Goal: Task Accomplishment & Management: Complete application form

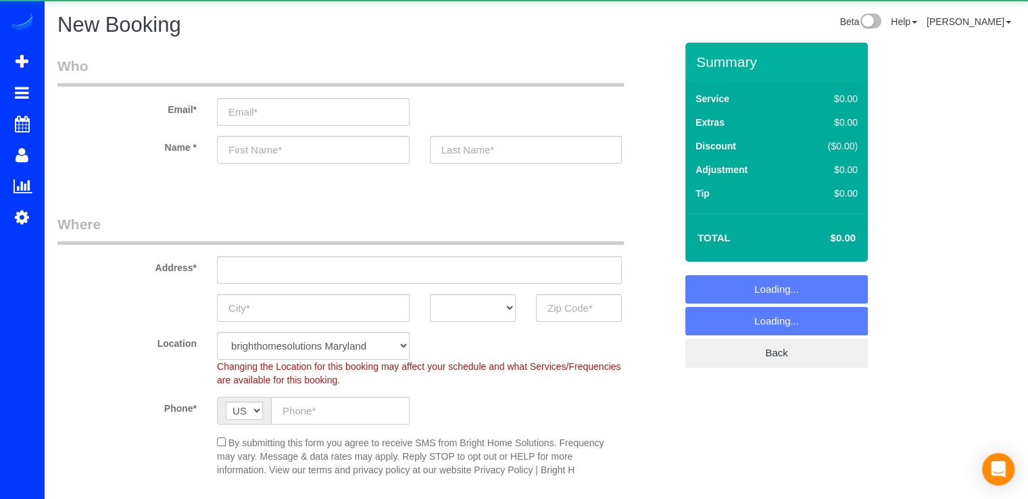
select select "object:7181"
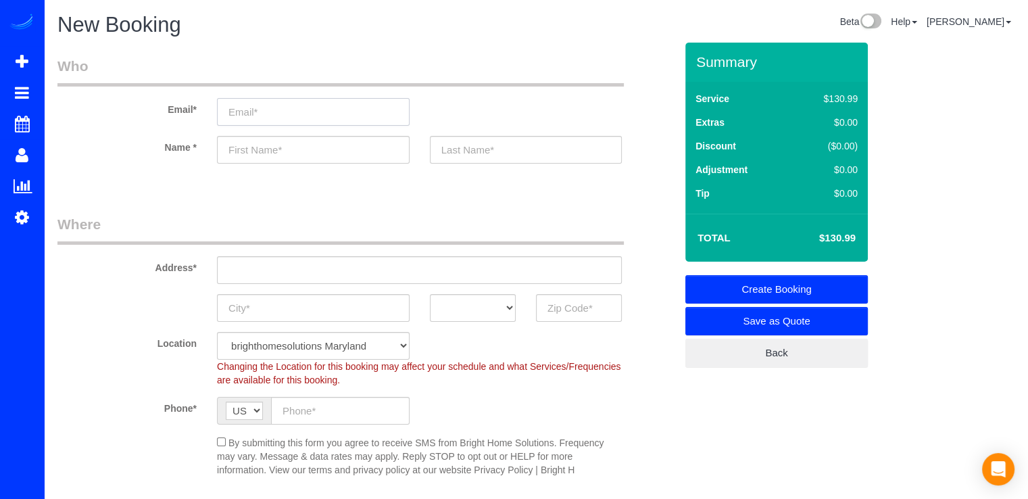
click at [301, 114] on input "email" at bounding box center [313, 112] width 193 height 28
paste input "[PHONE_NUMBER]"
type input "[PHONE_NUMBER]"
click at [290, 406] on sui-booking-location "Location brighthomesolutions [US_STATE] Bright Home Solutions - [US_STATE][GEOG…" at bounding box center [366, 404] width 618 height 145
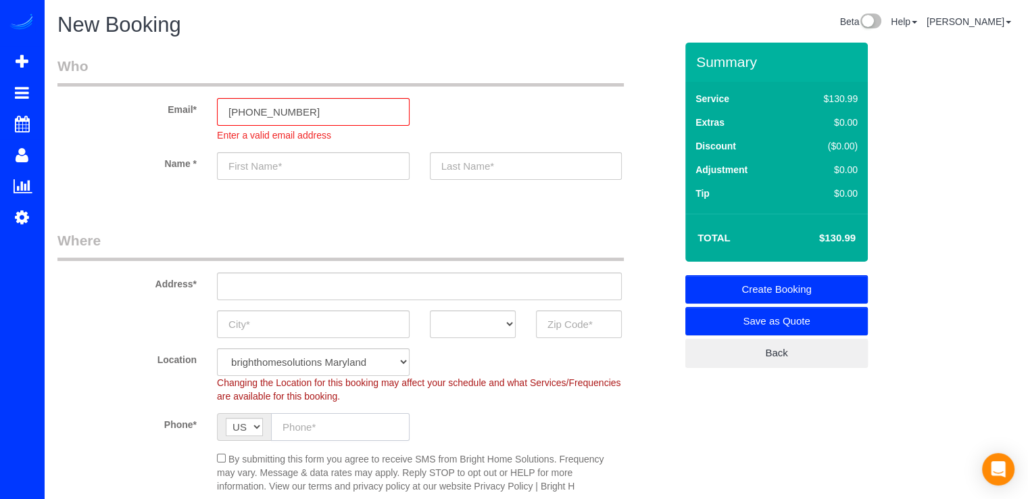
paste input "[PHONE_NUMBER]"
type input "[PHONE_NUMBER]"
click at [269, 168] on input "text" at bounding box center [313, 166] width 193 height 28
drag, startPoint x: 332, startPoint y: 109, endPoint x: 219, endPoint y: 112, distance: 112.9
click at [219, 112] on input "[PHONE_NUMBER]" at bounding box center [313, 112] width 193 height 28
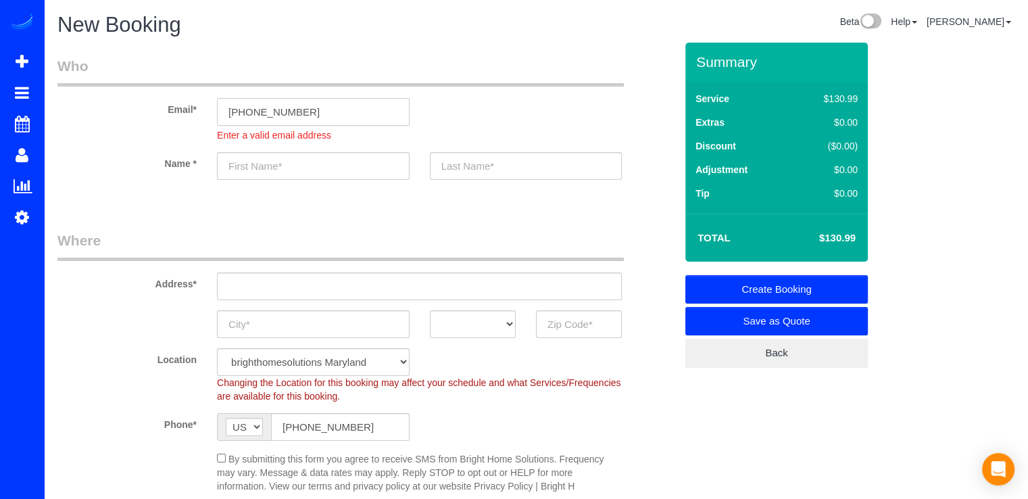
paste input "[PERSON_NAME][EMAIL_ADDRESS][DOMAIN_NAME]"
type input "[PERSON_NAME][EMAIL_ADDRESS][DOMAIN_NAME]"
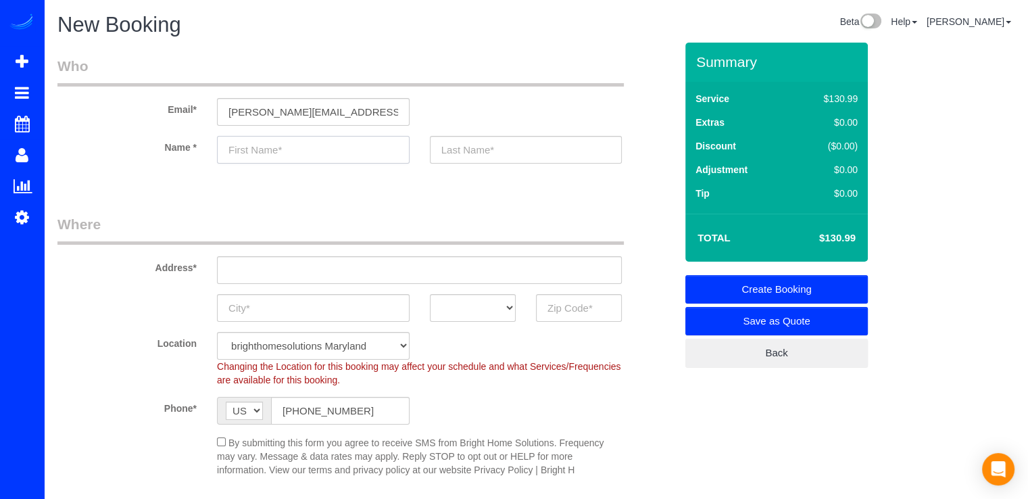
click at [337, 169] on sui-booking-customer "Email* [PERSON_NAME][EMAIL_ADDRESS][DOMAIN_NAME] Name *" at bounding box center [366, 116] width 618 height 121
type input "[PERSON_NAME]"
click at [473, 150] on input "text" at bounding box center [526, 150] width 193 height 28
type input "Property Management"
click at [272, 259] on input "text" at bounding box center [419, 270] width 405 height 28
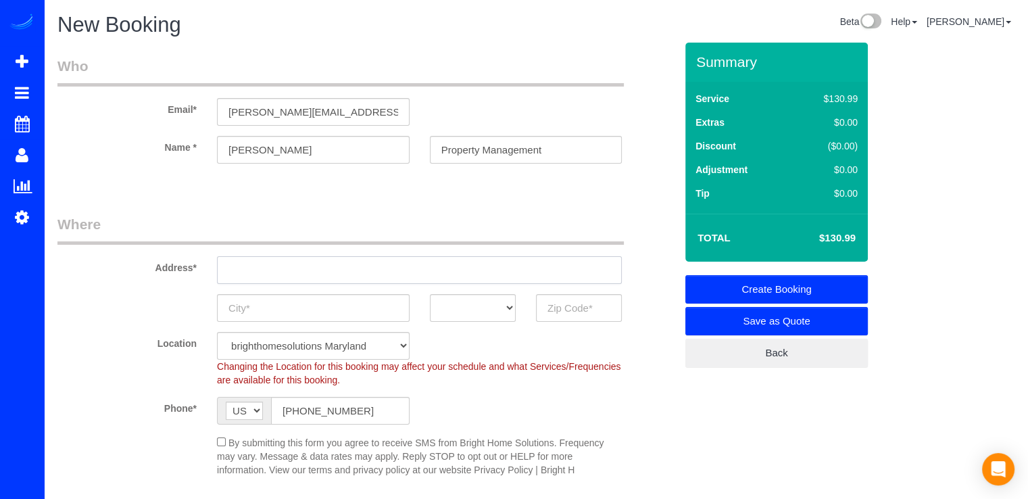
paste input "4812 30th Street South, #C2, Arlington, VA 22206"
type input "4812 30th Street South, #C2, Arlington, VA 22206"
click at [359, 309] on input "text" at bounding box center [313, 308] width 193 height 28
type input "Arlington"
click at [479, 316] on select "AK AL AR AZ CA CO CT DC DE FL GA HI IA ID IL IN KS KY LA MA MD ME MI MN MO MS M…" at bounding box center [473, 308] width 86 height 28
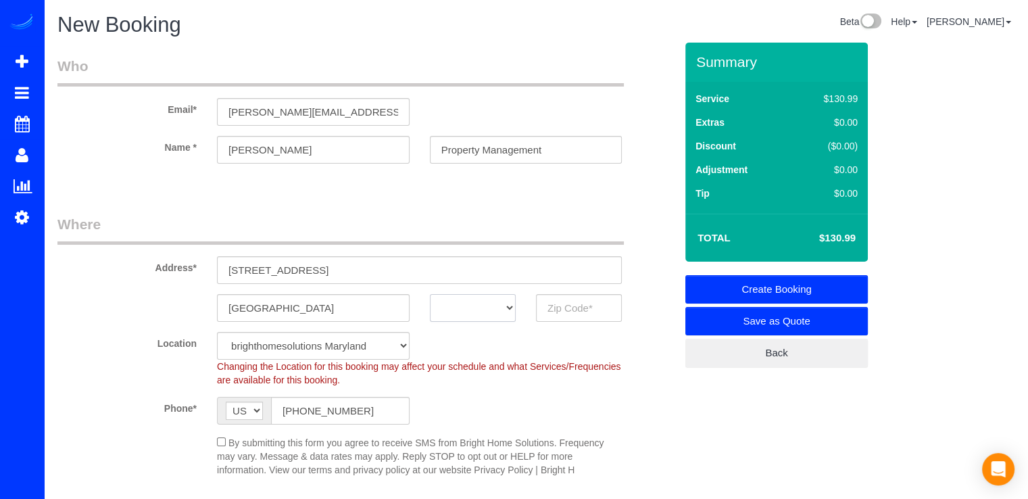
select select "VA"
click at [555, 304] on input "text" at bounding box center [579, 308] width 86 height 28
drag, startPoint x: 520, startPoint y: 295, endPoint x: 506, endPoint y: 295, distance: 13.5
click at [514, 295] on div "Arlington AK AL AR AZ CA CO CT DC DE FL GA HI IA ID IL IN KS KY LA MA MD ME MI …" at bounding box center [366, 308] width 638 height 28
drag, startPoint x: 422, startPoint y: 266, endPoint x: 483, endPoint y: 266, distance: 61.5
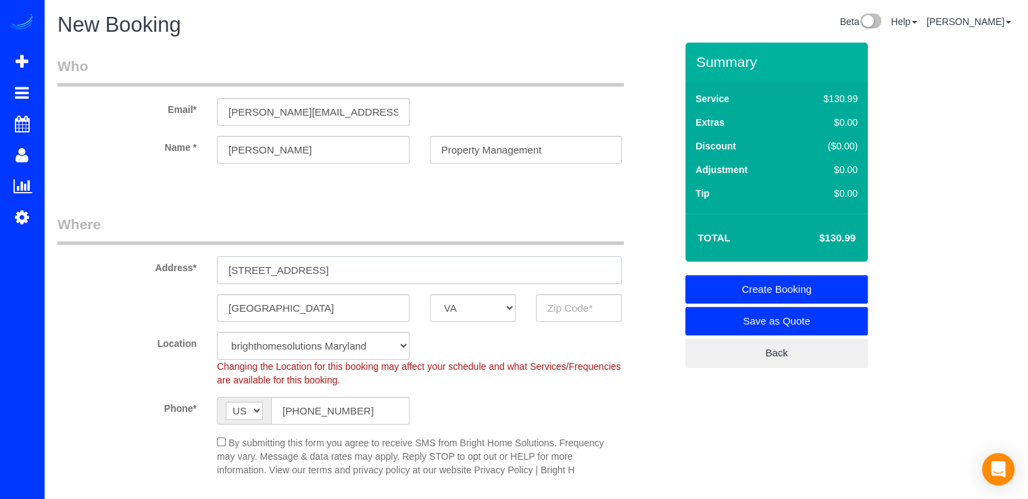
click at [483, 266] on input "4812 30th Street South, #C2, Arlington, VA 22206" at bounding box center [419, 270] width 405 height 28
click at [570, 314] on input "text" at bounding box center [579, 308] width 86 height 28
paste input "22206"
type input "22206"
select select "3"
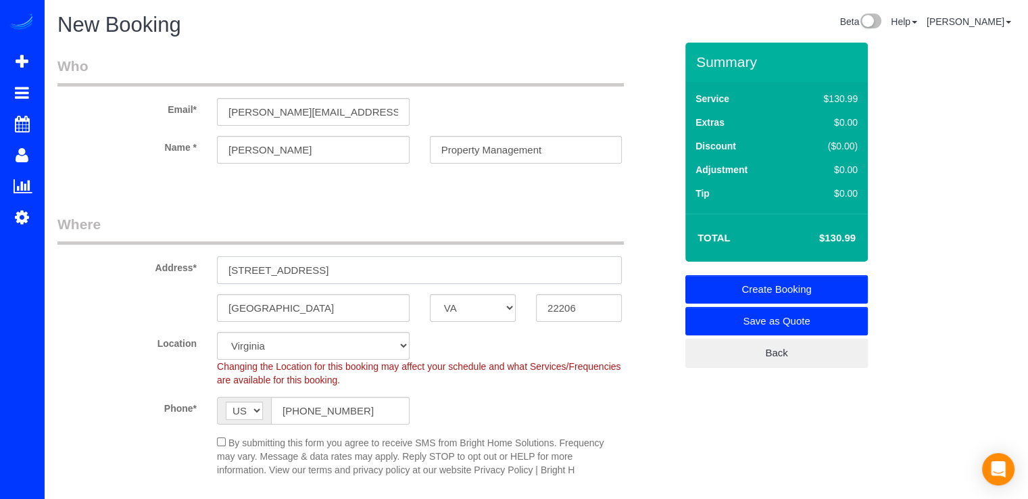
select select "object:7324"
drag, startPoint x: 472, startPoint y: 268, endPoint x: 358, endPoint y: 273, distance: 114.3
click at [358, 273] on input "4812 30th Street South, #C2, Arlington, VA 22206" at bounding box center [419, 270] width 405 height 28
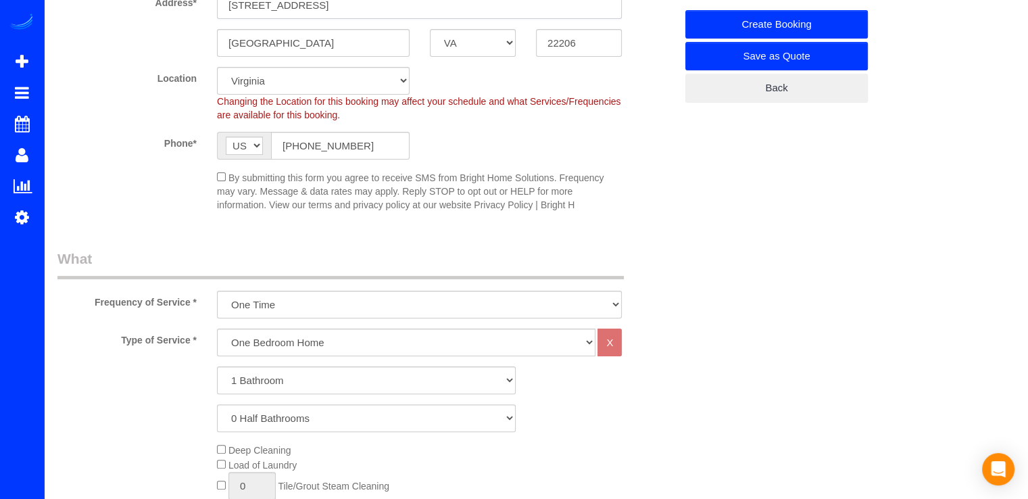
scroll to position [338, 0]
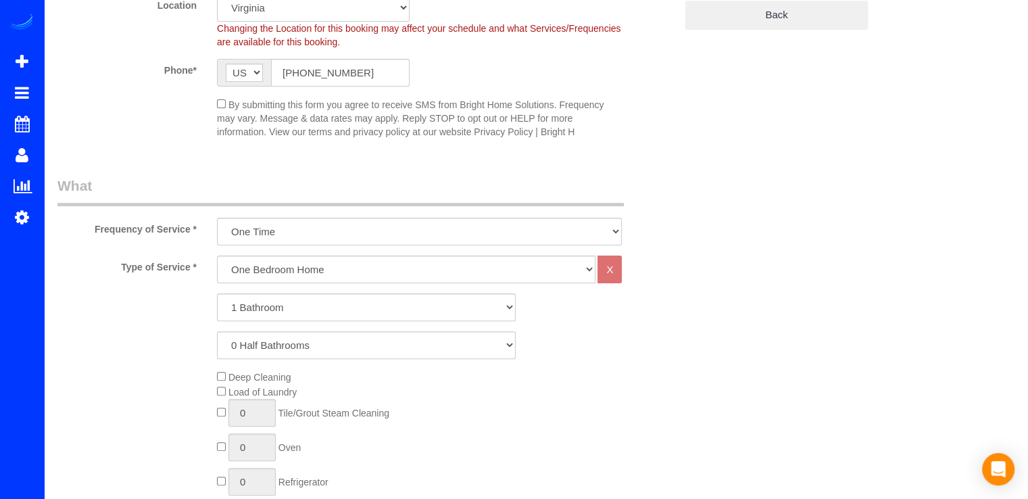
type input "4812 30th Street South, #C2"
click at [276, 264] on select "One Bedroom Home Two Bedroom Home Three Bedroom Home Four Bedroom Home Five Bed…" at bounding box center [406, 269] width 378 height 28
select select "255"
click at [217, 255] on select "One Bedroom Home Two Bedroom Home Three Bedroom Home Four Bedroom Home Five Bed…" at bounding box center [406, 269] width 378 height 28
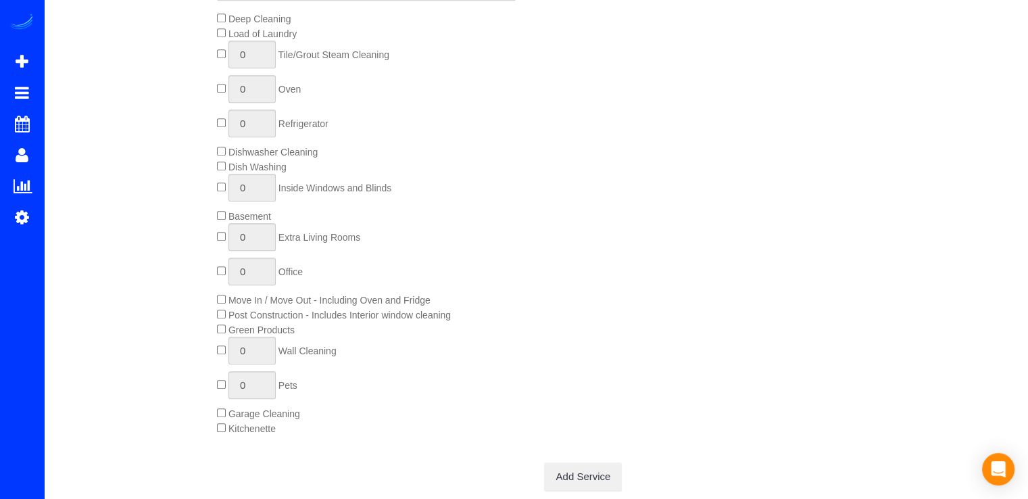
scroll to position [676, 0]
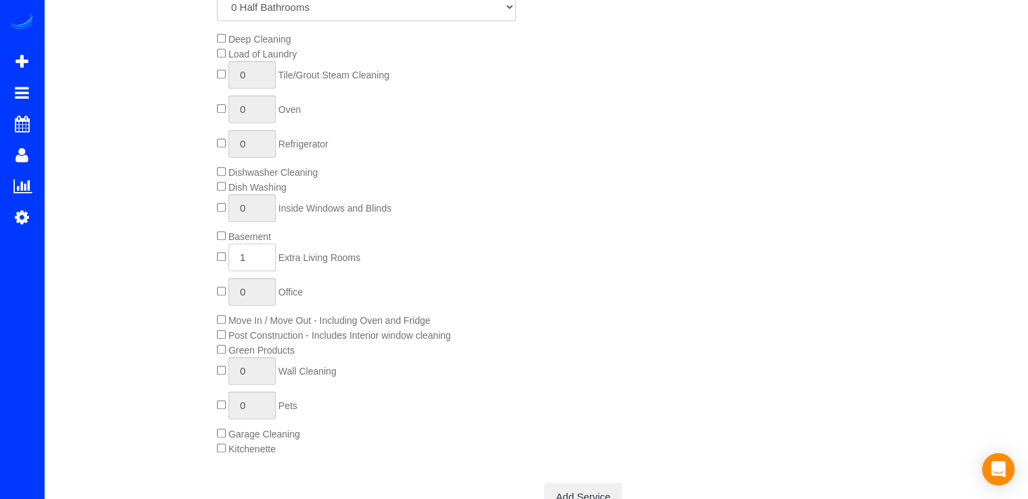
click at [249, 257] on input "1" at bounding box center [251, 257] width 47 height 28
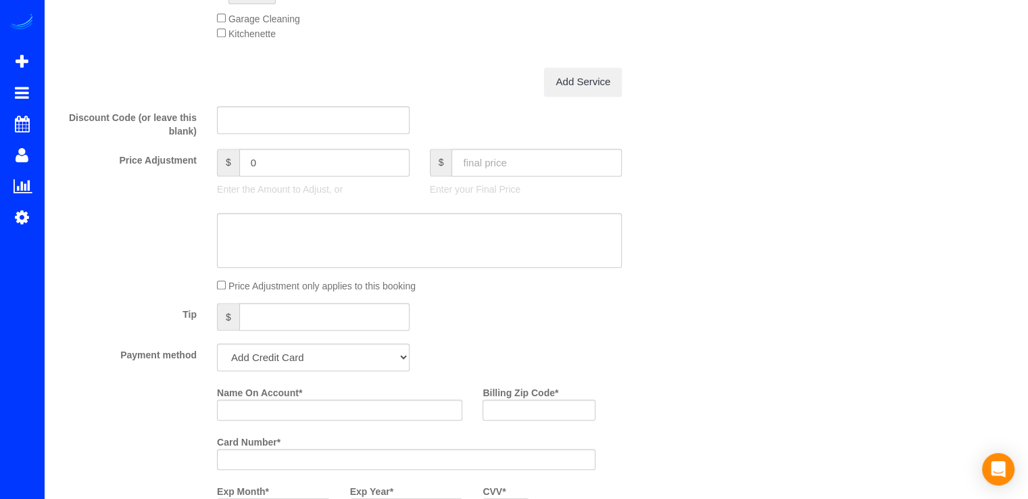
scroll to position [1149, 0]
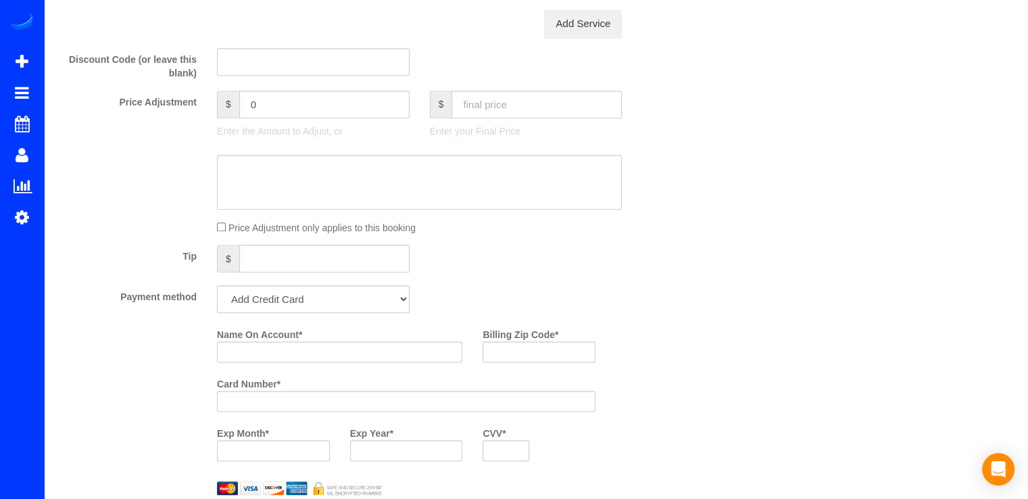
type input "10"
click at [314, 306] on select "Add Credit Card Cash Check Paypal" at bounding box center [313, 299] width 193 height 28
select select "string:check"
click at [217, 289] on select "Add Credit Card Cash Check Paypal" at bounding box center [313, 299] width 193 height 28
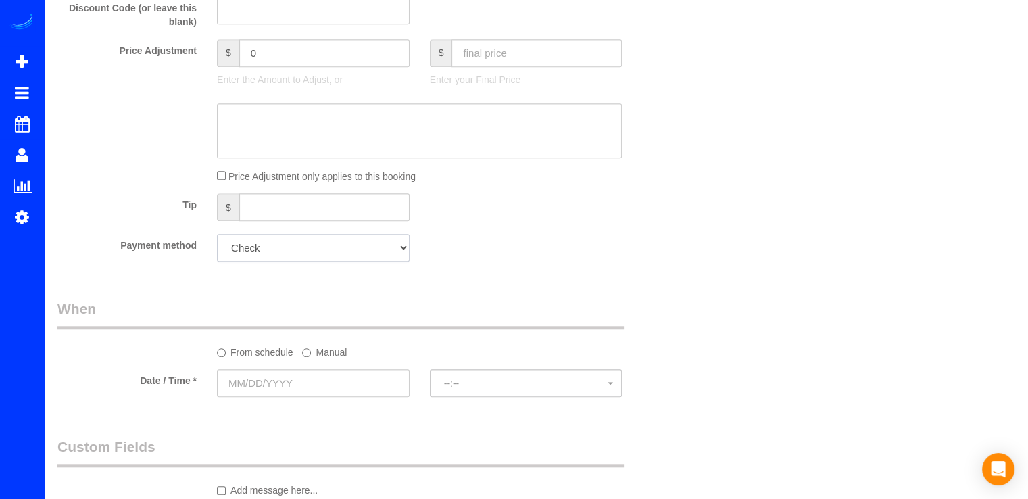
scroll to position [1419, 0]
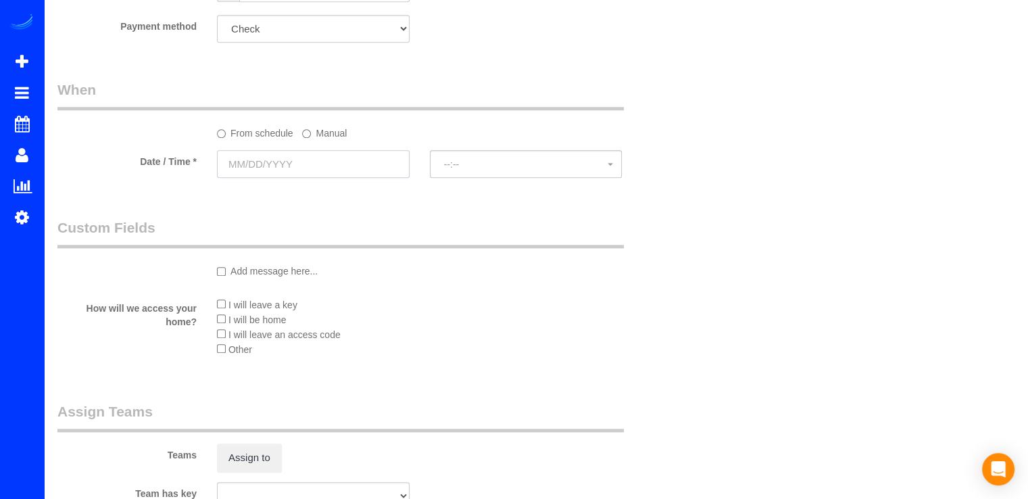
click at [286, 171] on input "text" at bounding box center [313, 164] width 193 height 28
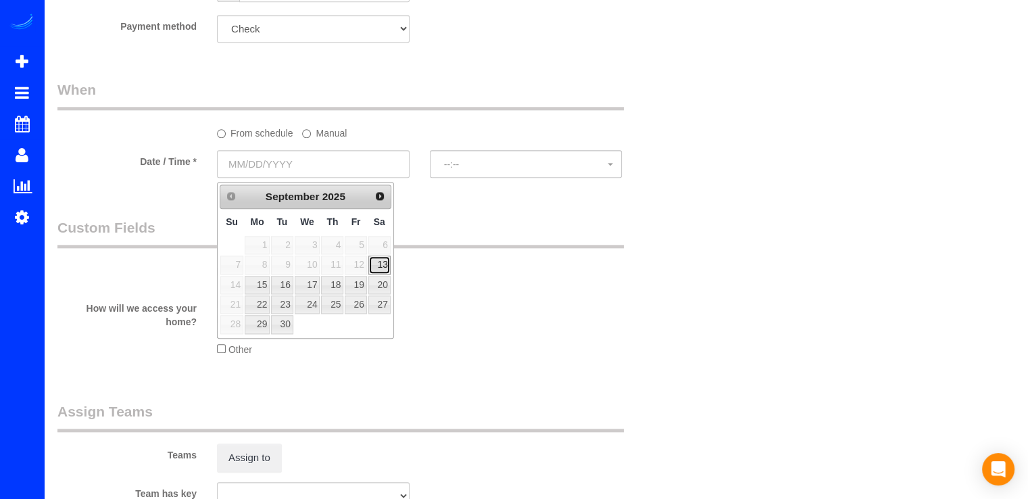
click at [379, 264] on link "13" at bounding box center [379, 264] width 22 height 18
type input "[DATE]"
select select "spot36"
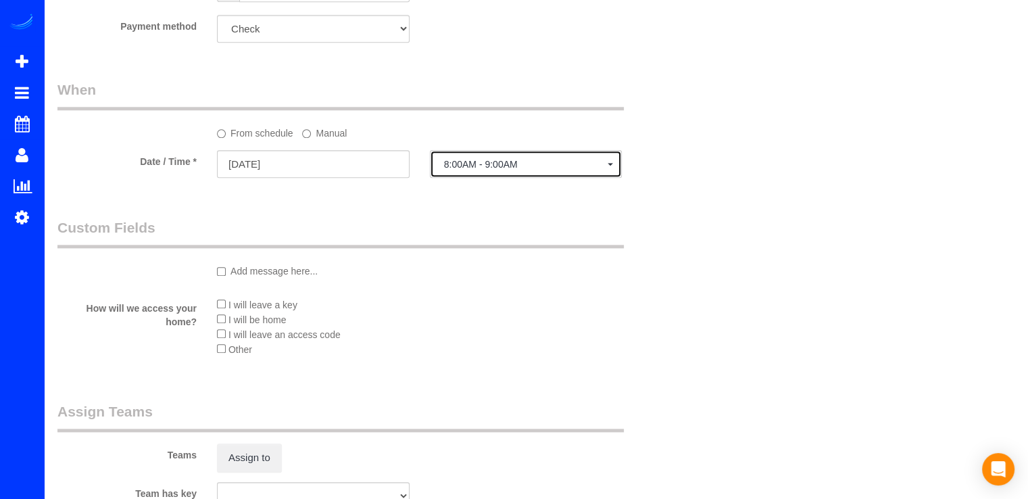
click at [490, 159] on button "8:00AM - 9:00AM" at bounding box center [526, 164] width 193 height 28
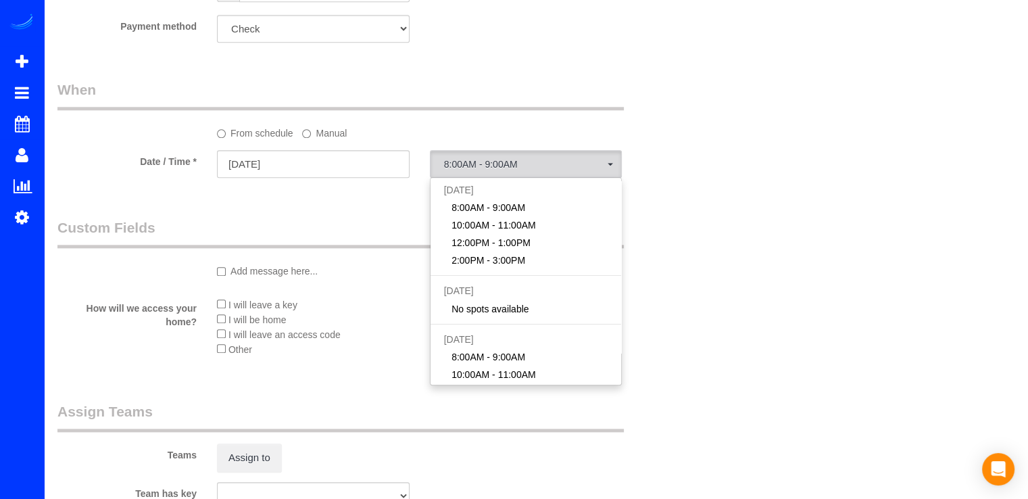
click at [330, 134] on label "Manual" at bounding box center [324, 131] width 45 height 18
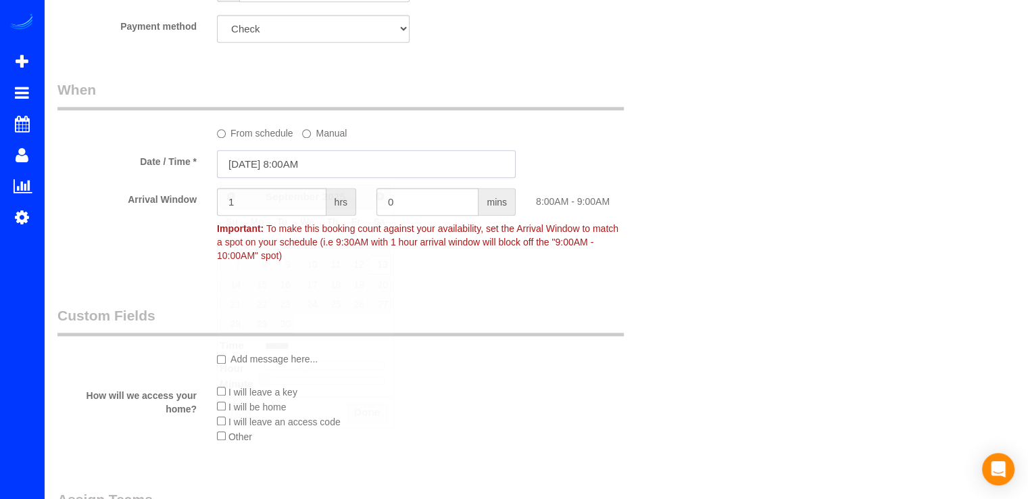
click at [335, 164] on input "09/13/2025 8:00AM" at bounding box center [366, 164] width 299 height 28
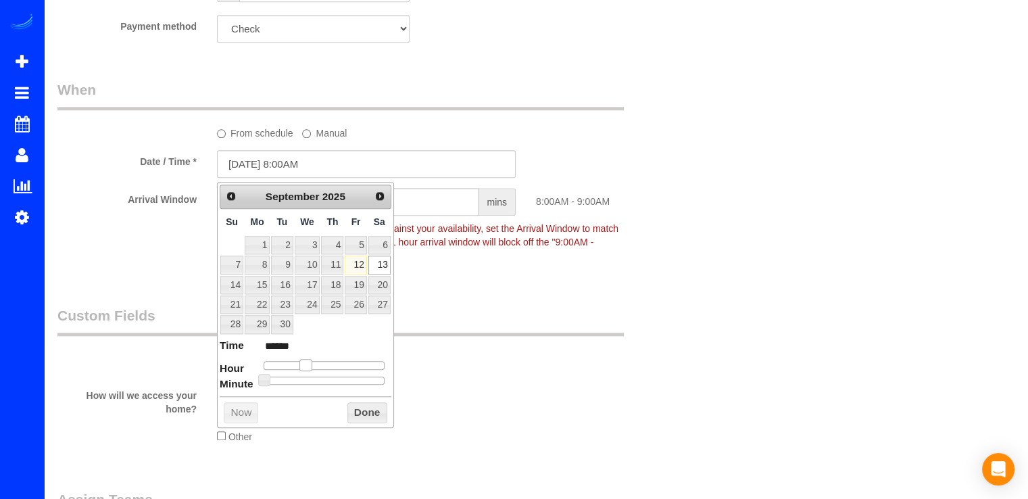
type input "09/13/2025 9:00AM"
type input "******"
type input "09/13/2025 10:00AM"
type input "*******"
type input "09/13/2025 11:00AM"
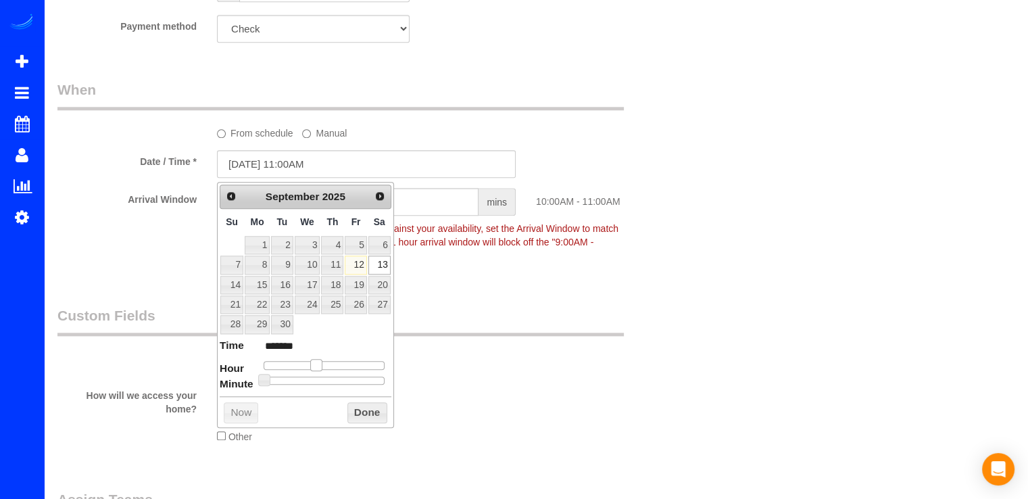
type input "*******"
type input "09/13/2025 12:00PM"
type input "*******"
drag, startPoint x: 307, startPoint y: 362, endPoint x: 330, endPoint y: 354, distance: 23.5
click at [330, 354] on dl "Time ******* Hour Minute Second Millisecond Microsecond Time Zone ***** ***** *…" at bounding box center [306, 361] width 172 height 47
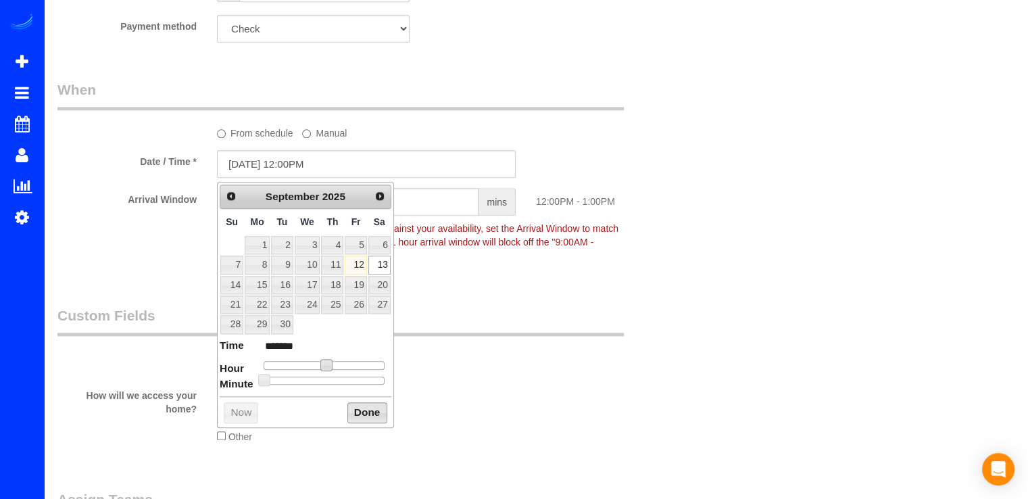
click at [372, 412] on button "Done" at bounding box center [367, 413] width 40 height 22
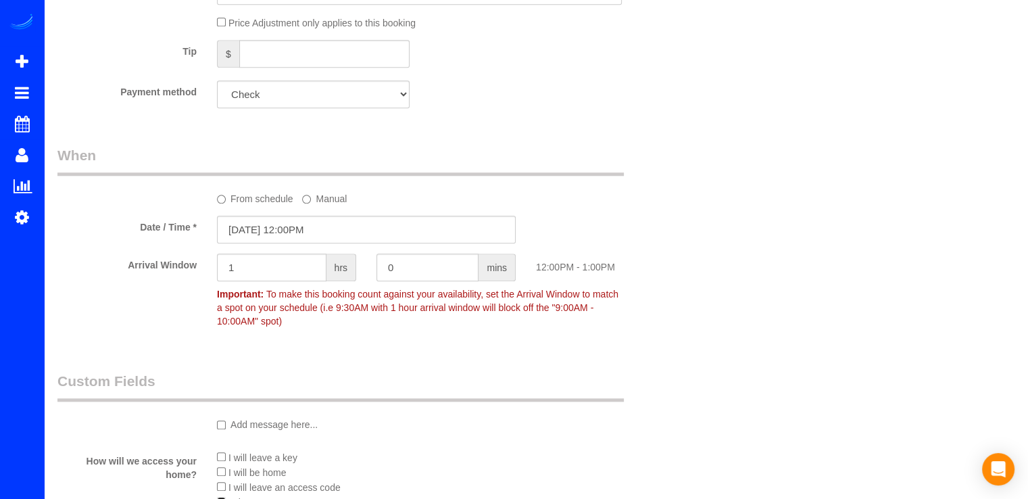
scroll to position [1351, 0]
click at [239, 275] on input "1" at bounding box center [271, 269] width 109 height 28
type input "3"
click at [654, 245] on div "Date / Time * 09/13/2025 12:00PM" at bounding box center [366, 232] width 638 height 28
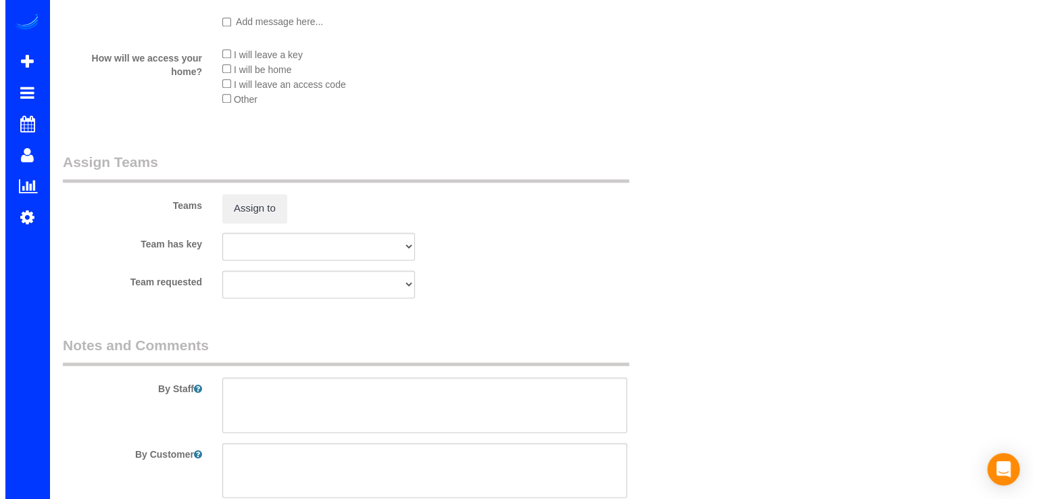
scroll to position [1757, 0]
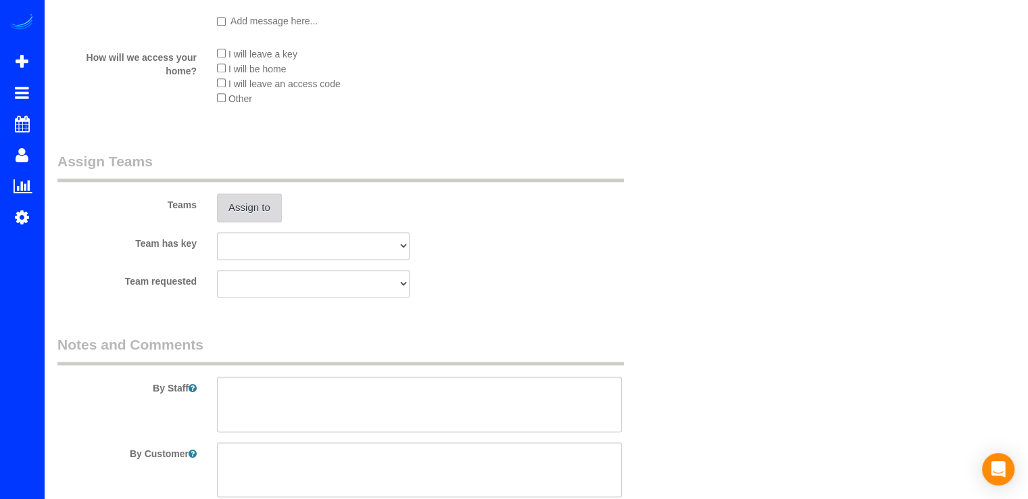
click at [261, 214] on button "Assign to" at bounding box center [249, 207] width 65 height 28
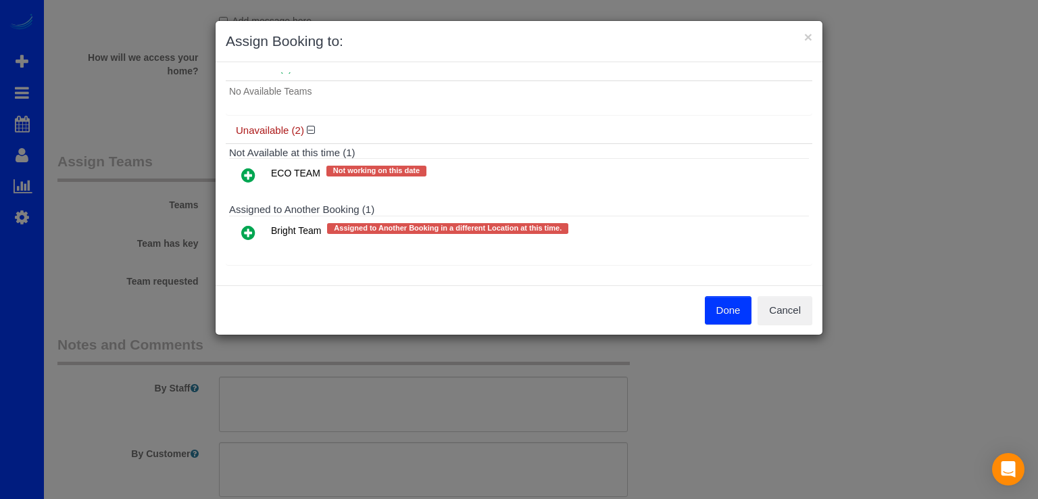
click at [242, 226] on icon at bounding box center [248, 232] width 14 height 16
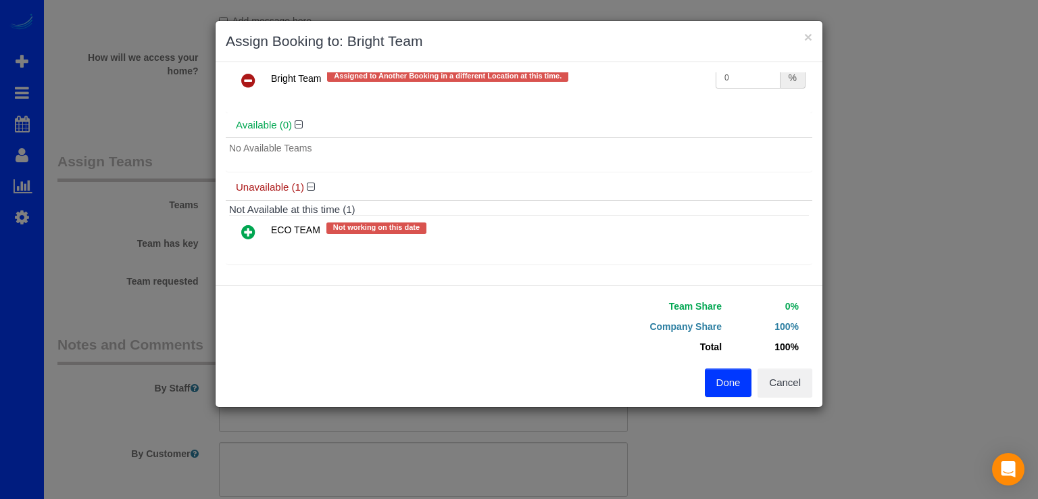
click at [249, 224] on icon at bounding box center [248, 232] width 14 height 16
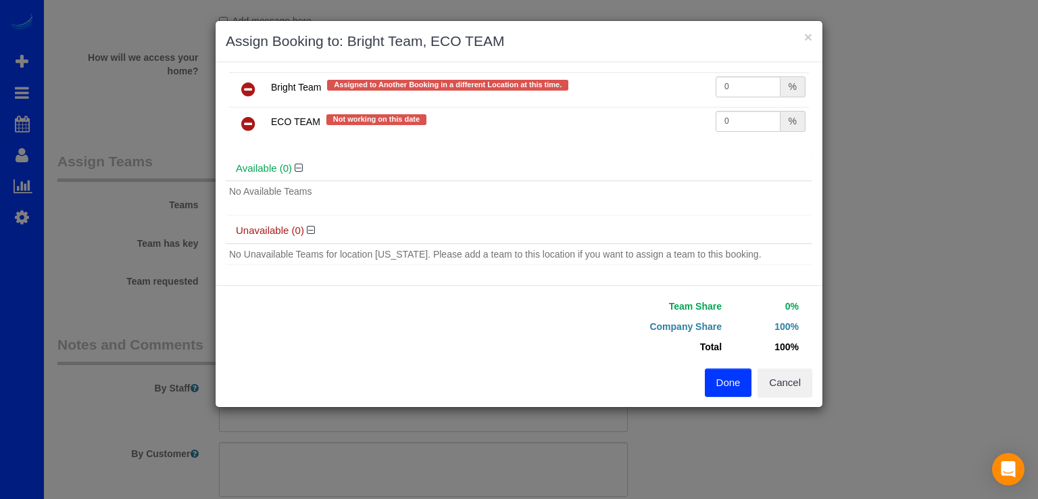
click at [733, 382] on button "Done" at bounding box center [728, 382] width 47 height 28
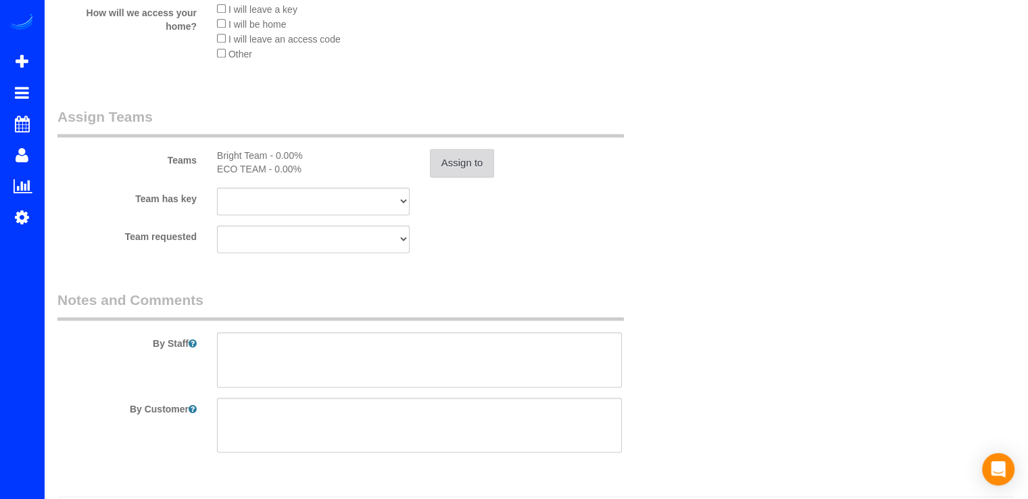
scroll to position [1843, 0]
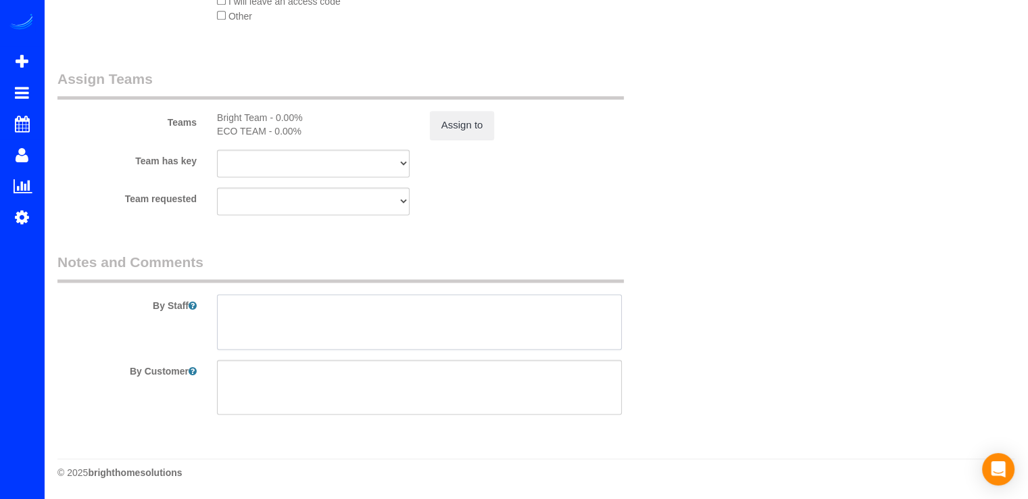
click at [239, 306] on textarea at bounding box center [419, 321] width 405 height 55
paste textarea "1876 is the code on the building railing. Front door building lock can be finic…"
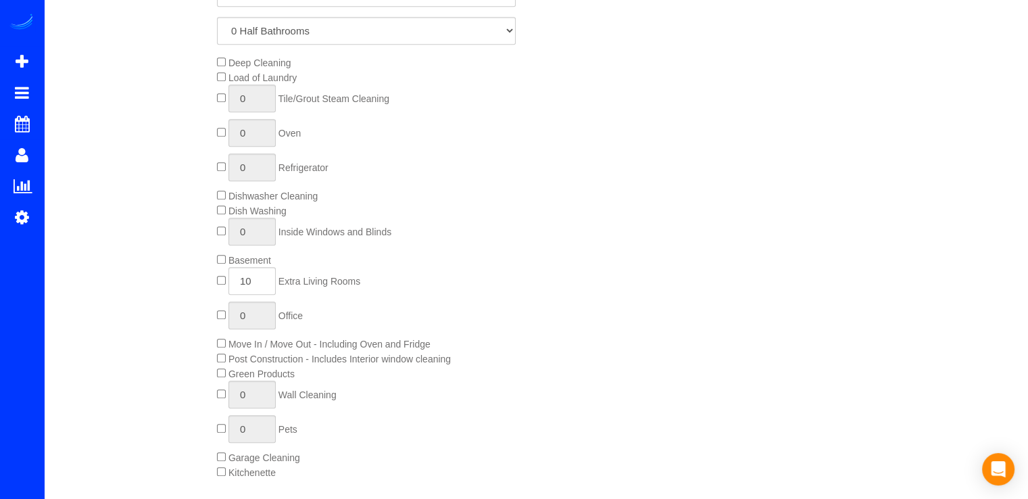
scroll to position [676, 0]
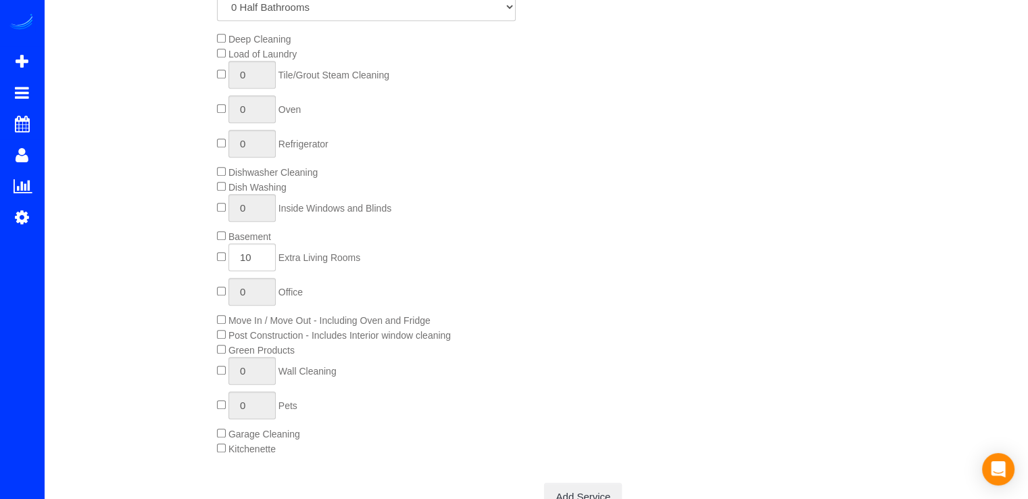
type textarea "1876 is the code on the building railing. Front door building lock can be finic…"
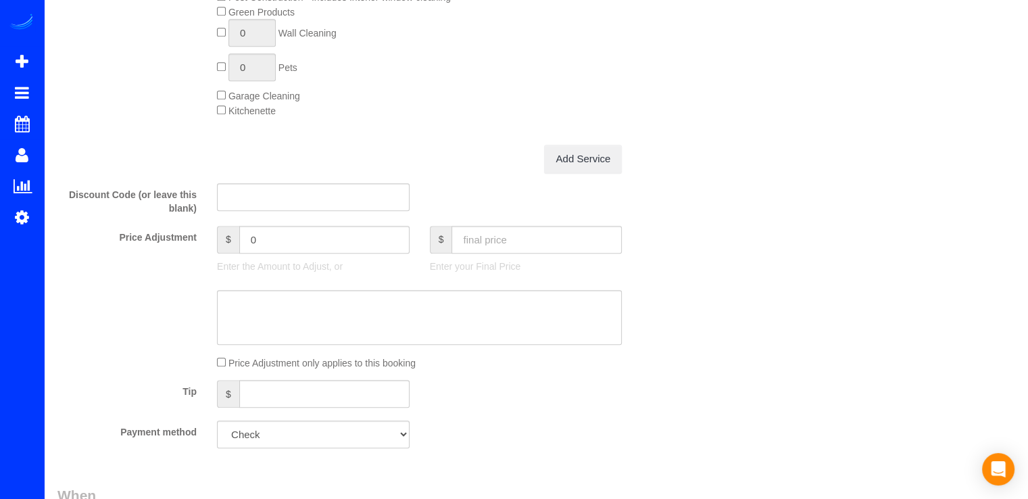
scroll to position [811, 0]
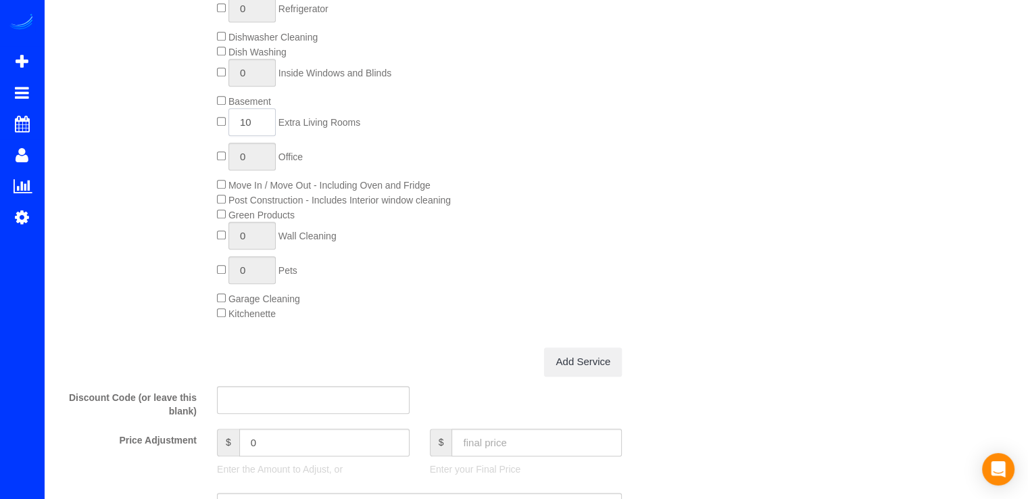
click at [265, 131] on input "10" at bounding box center [251, 122] width 47 height 28
type input "1"
type input "10"
click at [589, 191] on div "Deep Cleaning Load of Laundry 0 Tile/Grout Steam Cleaning 0 Oven 0 Refrigerator…" at bounding box center [446, 108] width 478 height 424
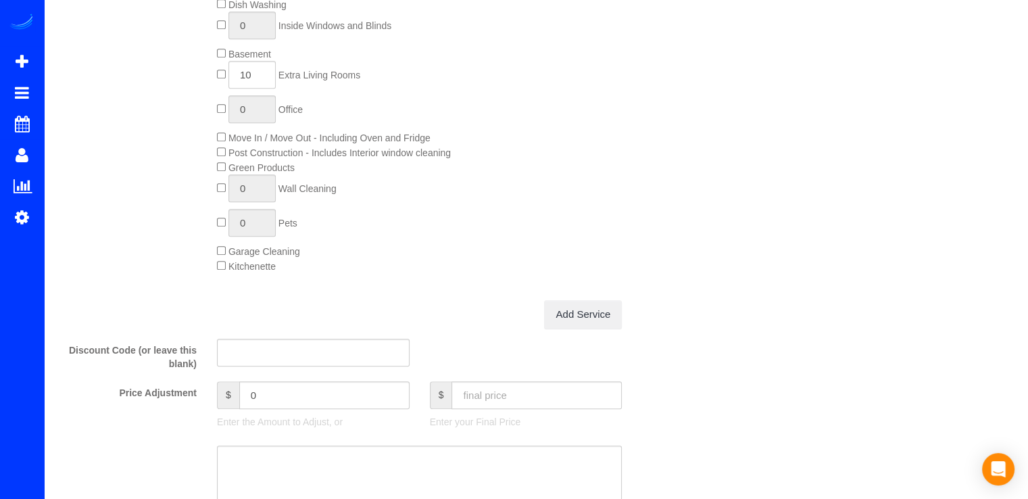
scroll to position [878, 0]
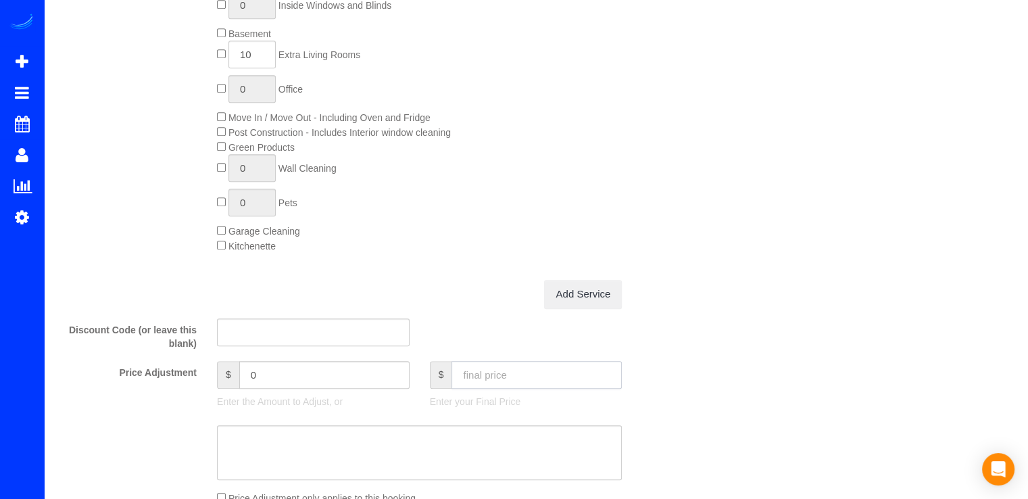
click at [479, 376] on input "text" at bounding box center [536, 375] width 170 height 28
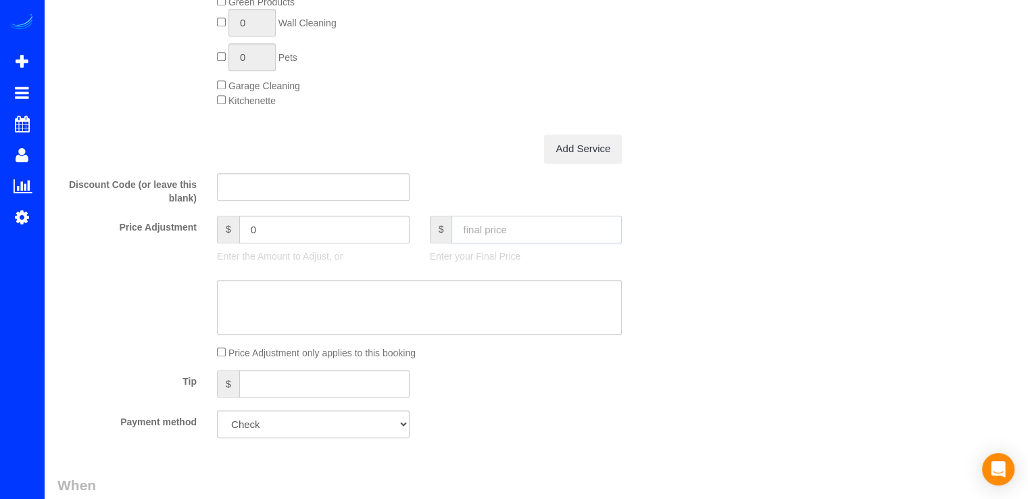
scroll to position [946, 0]
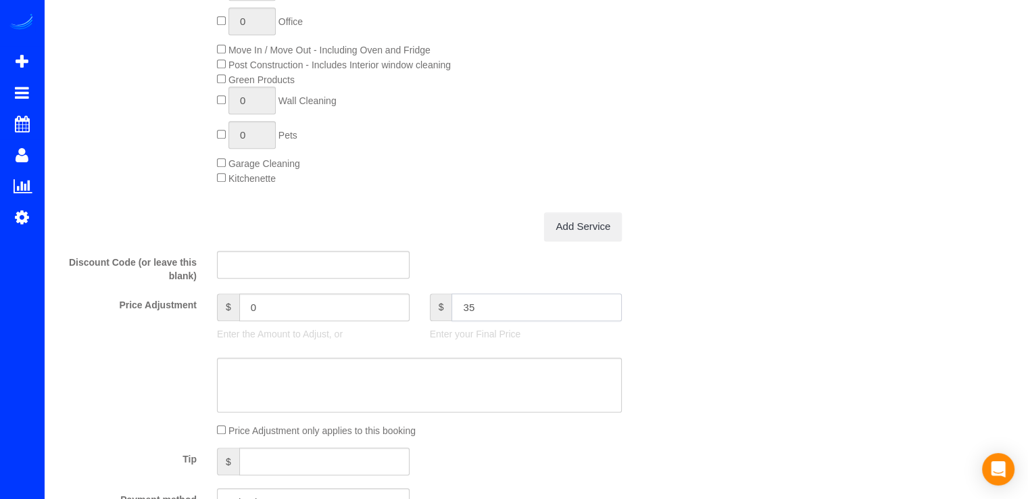
type input "358"
type input "-277.99"
type input "385"
type input "-250.99"
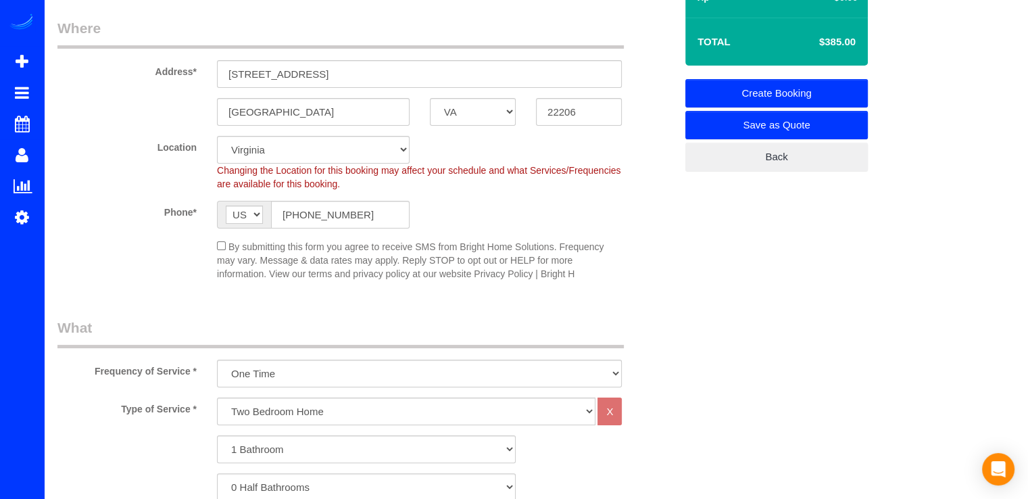
scroll to position [0, 0]
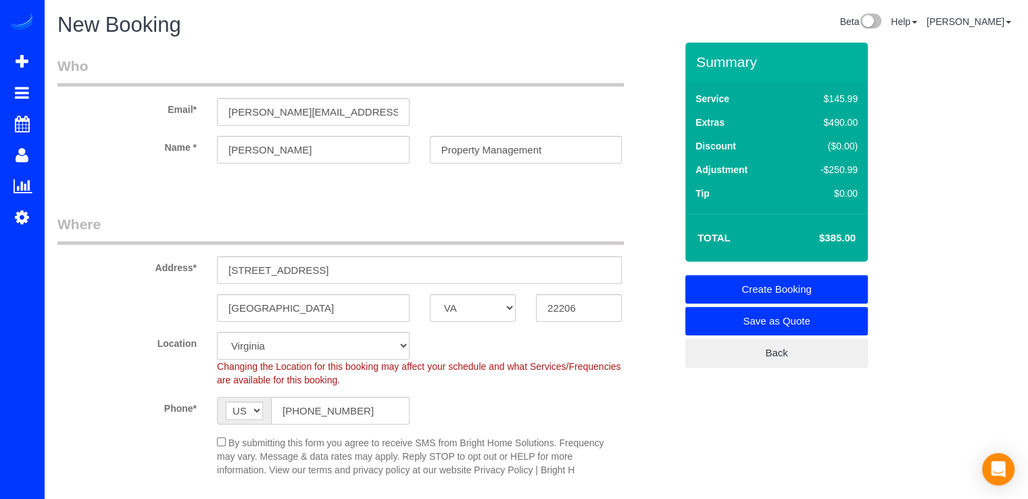
click at [827, 287] on link "Create Booking" at bounding box center [776, 289] width 182 height 28
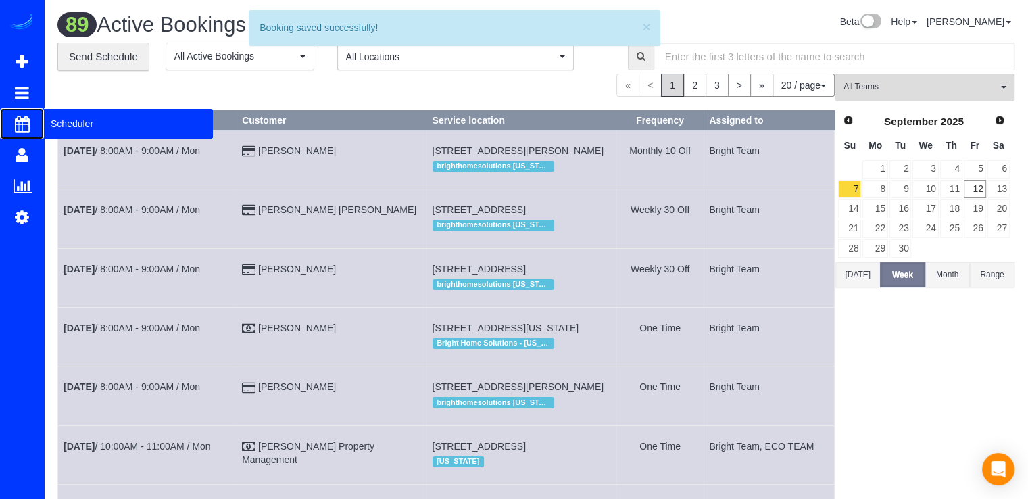
click at [57, 125] on span "Scheduler" at bounding box center [128, 123] width 169 height 31
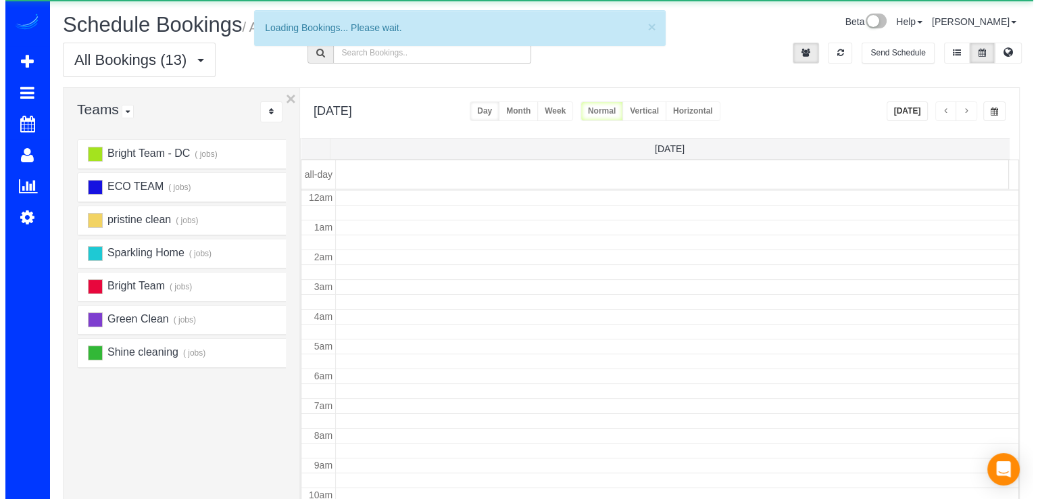
scroll to position [178, 0]
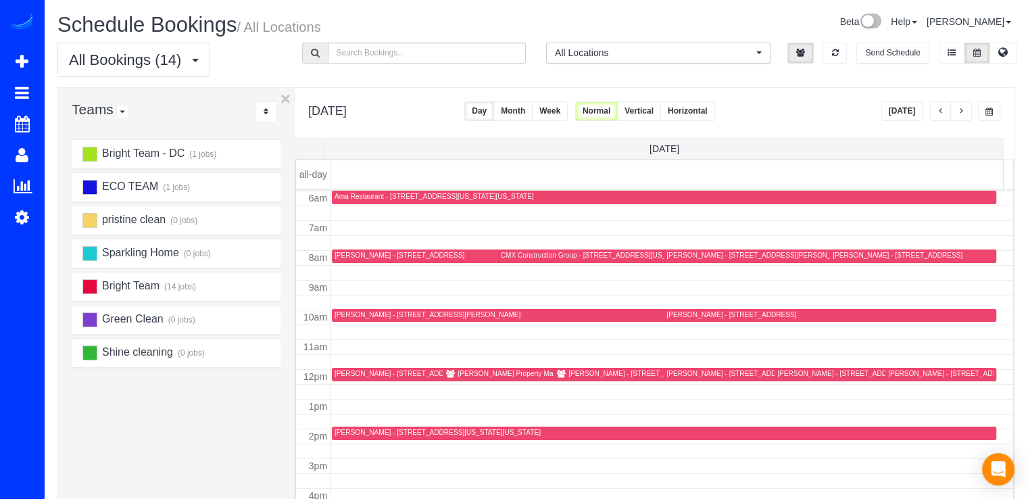
click at [459, 371] on div "Richey Property Management - 4812 30th Street South, #C2, Arlington, VA 22206" at bounding box center [556, 373] width 199 height 9
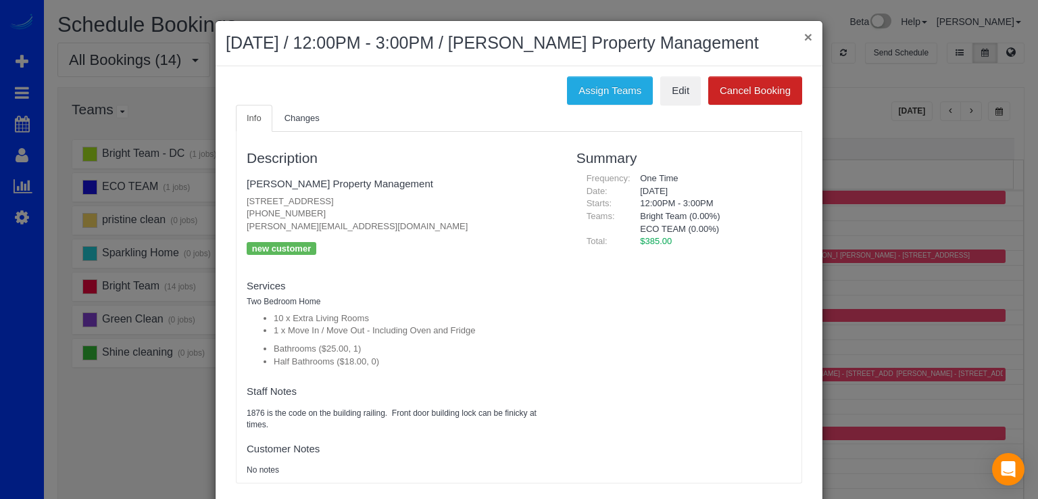
click at [804, 43] on button "×" at bounding box center [808, 37] width 8 height 14
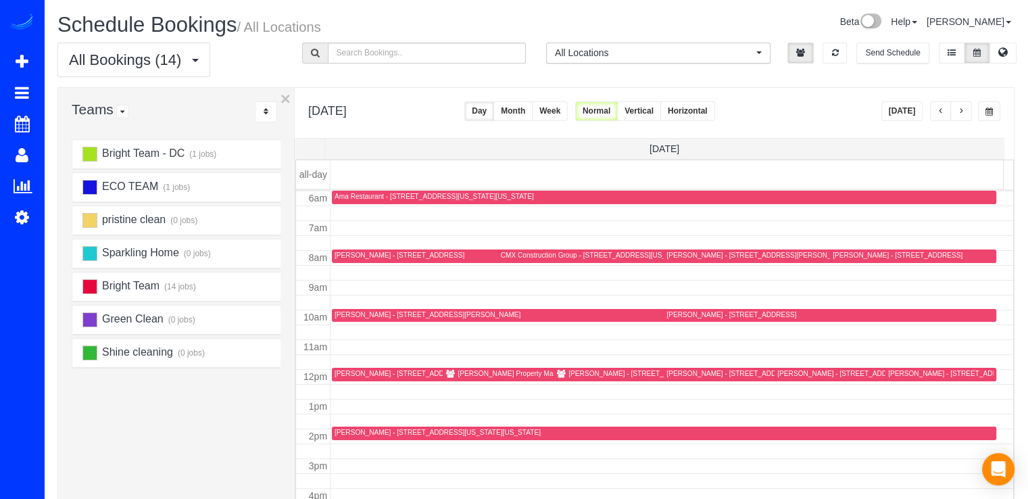
click at [584, 376] on div "Sabine Campbell - 3531 Tribeca Trail, Laurel, MD 20724" at bounding box center [657, 374] width 203 height 10
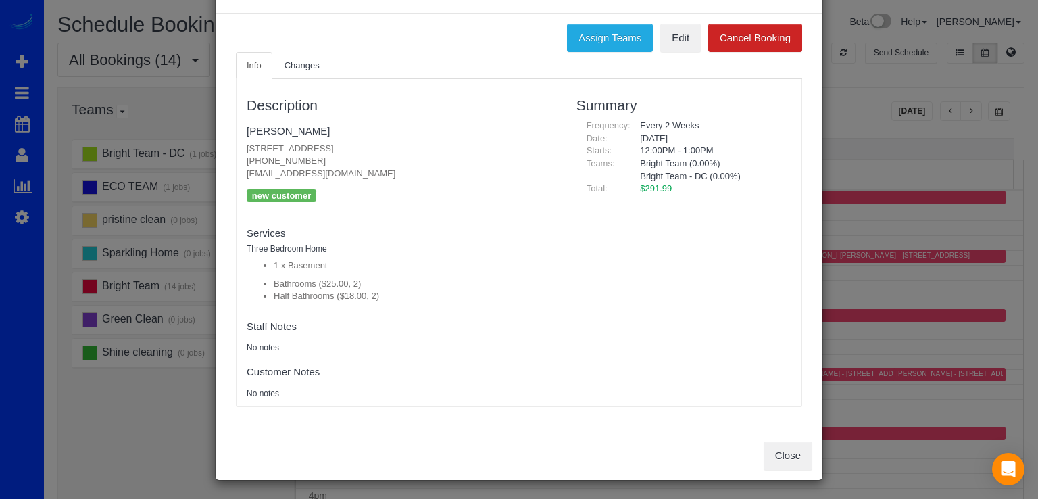
scroll to position [0, 0]
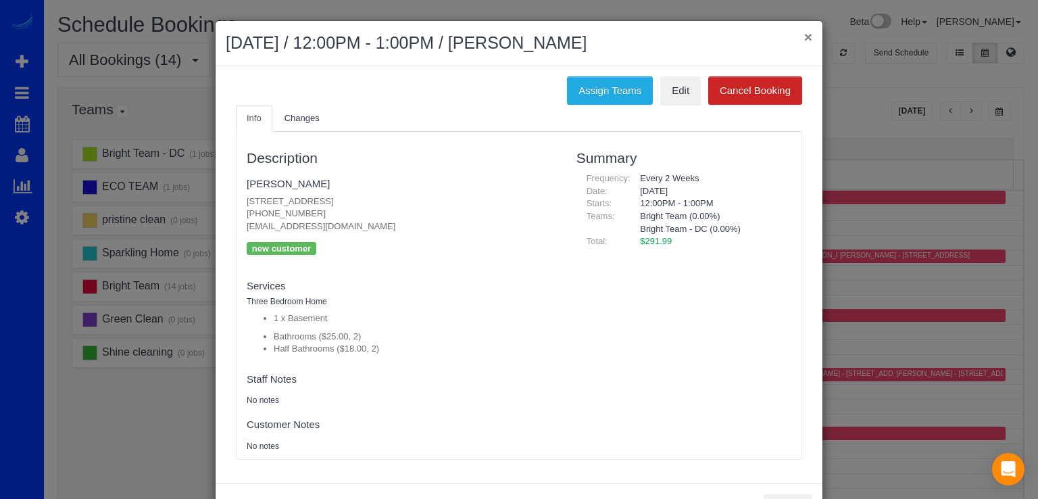
click at [805, 39] on button "×" at bounding box center [808, 37] width 8 height 14
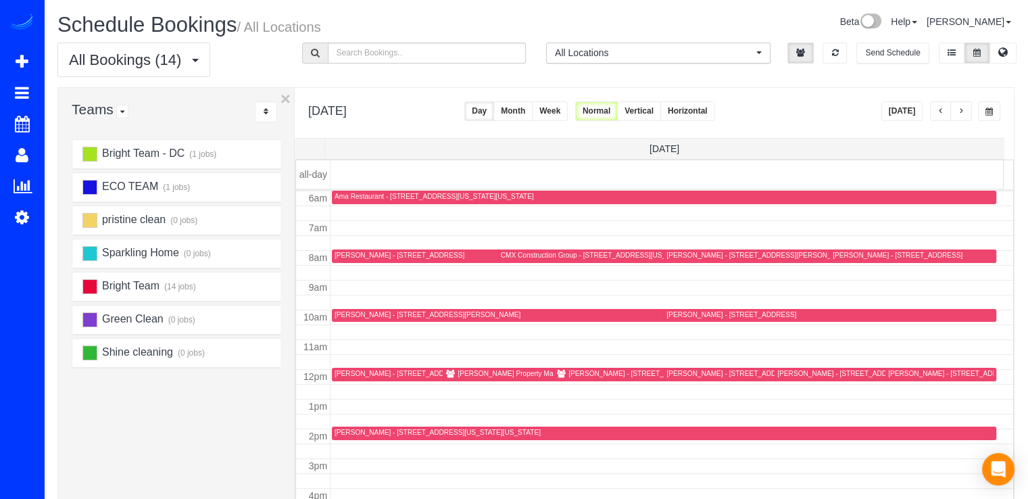
click at [685, 372] on div "Sara Kern - 1818 Kalorama Rd Nw, Apt 8, Washington, DC 20009" at bounding box center [750, 373] width 168 height 9
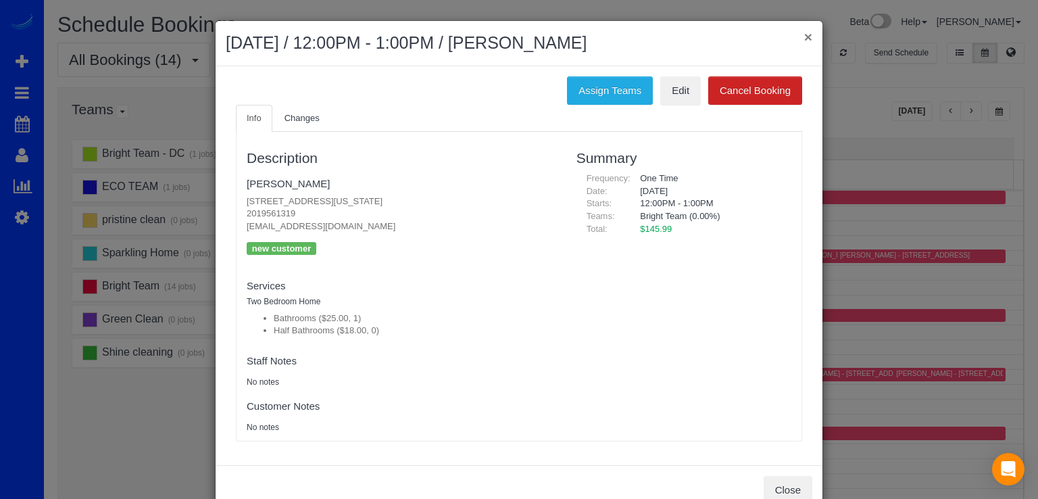
click at [807, 36] on button "×" at bounding box center [808, 37] width 8 height 14
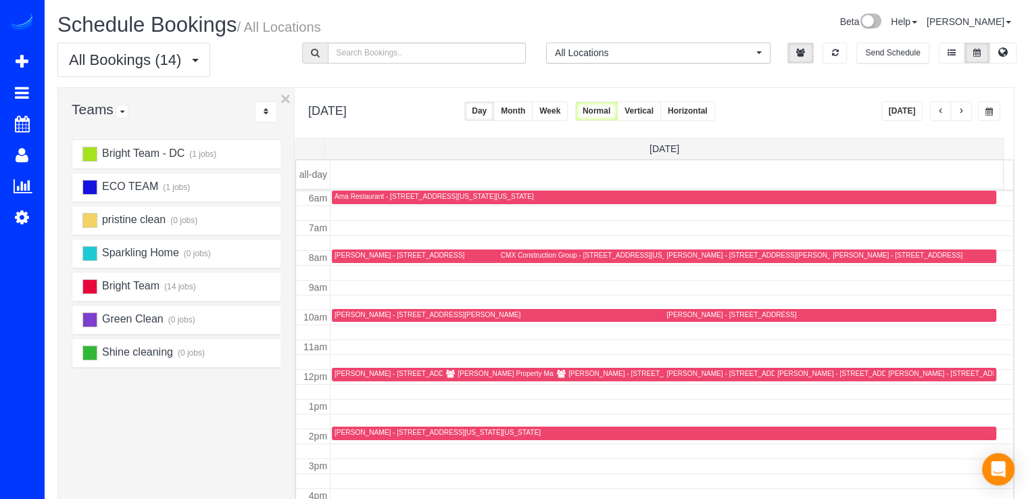
click at [792, 376] on div "Sarah Jackson - 806 Maryland Avenue Northeast, Unit 22, Washington, DC 20002" at bounding box center [880, 373] width 206 height 9
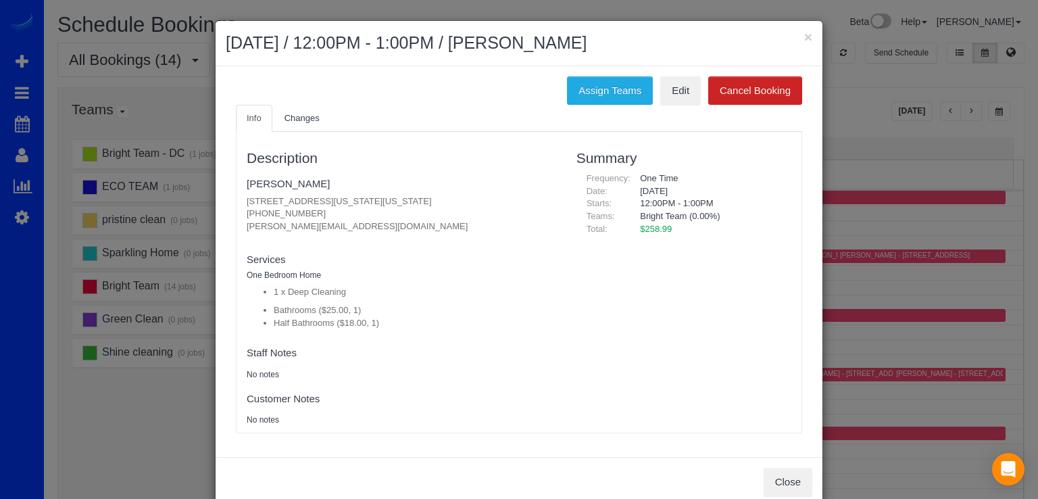
click at [797, 39] on h2 "September 13, 2025 / 12:00PM - 1:00PM / Sarah Jackson" at bounding box center [519, 43] width 587 height 24
drag, startPoint x: 804, startPoint y: 41, endPoint x: 804, endPoint y: 51, distance: 10.1
click at [804, 41] on button "×" at bounding box center [808, 37] width 8 height 14
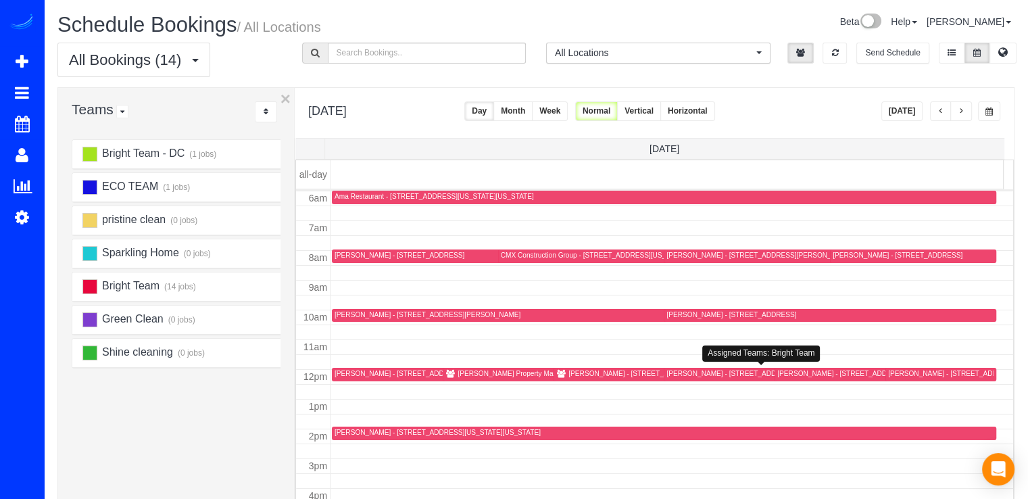
click at [666, 374] on div "Sara Kern - 1818 Kalorama Rd Nw, Apt 8, Washington, DC 20009" at bounding box center [750, 373] width 168 height 9
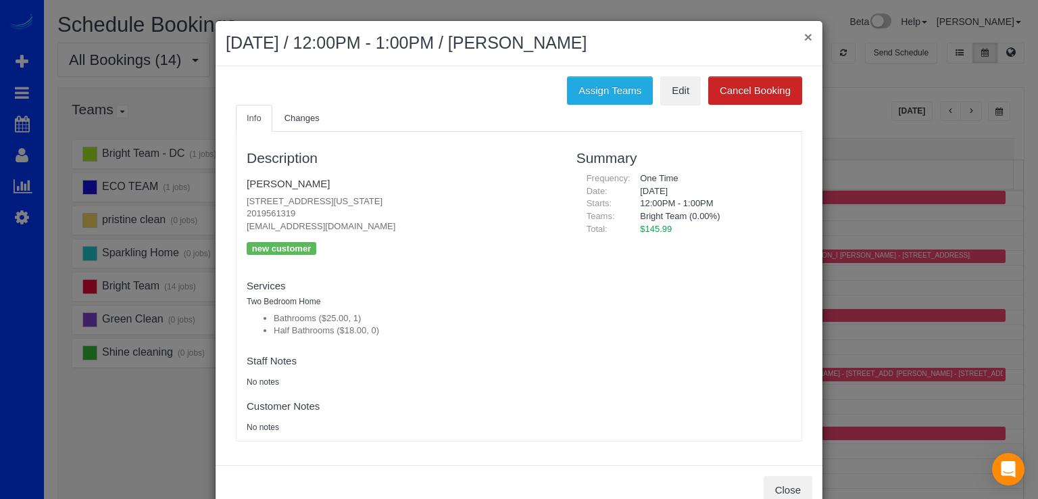
click at [804, 36] on button "×" at bounding box center [808, 37] width 8 height 14
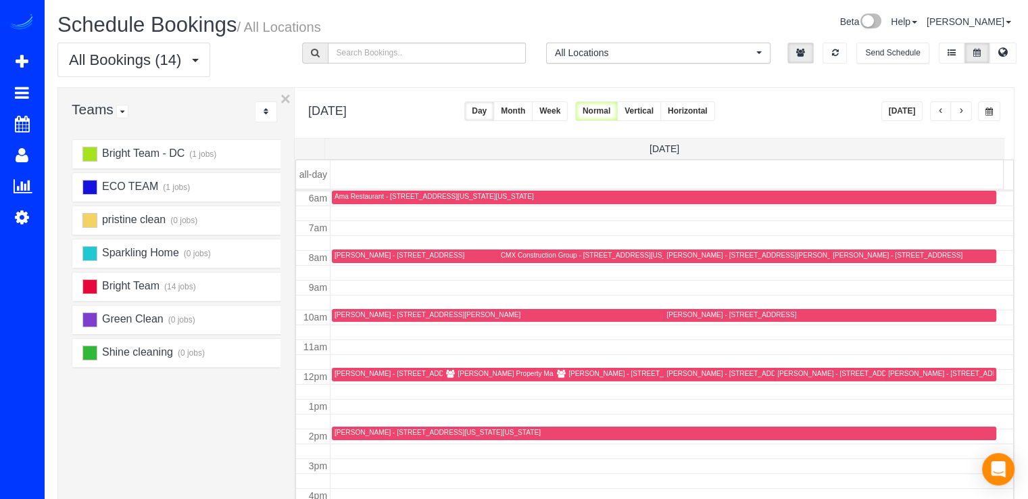
click at [791, 369] on div "Sarah Jackson - 806 Maryland Avenue Northeast, Unit 22, Washington, DC 20002" at bounding box center [880, 373] width 206 height 9
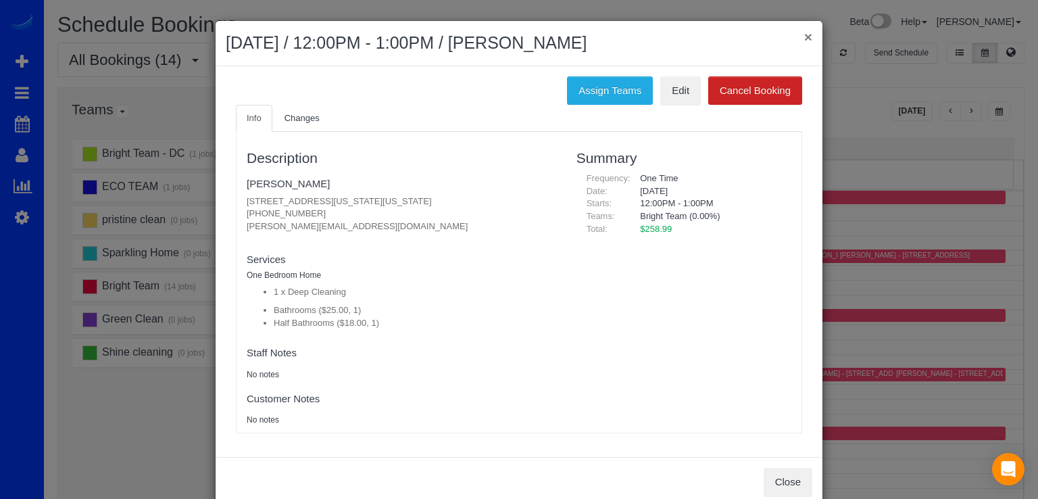
click at [804, 34] on button "×" at bounding box center [808, 37] width 8 height 14
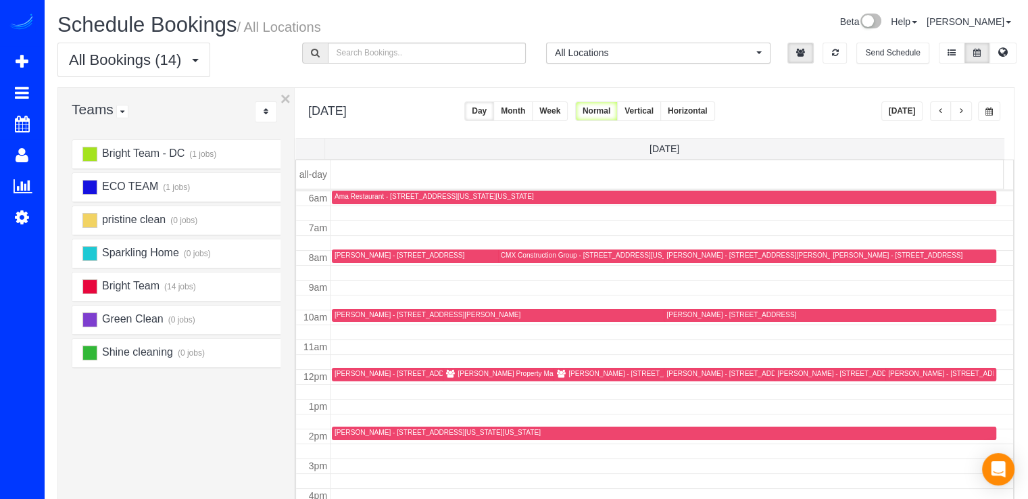
click at [591, 378] on div at bounding box center [657, 375] width 208 height 14
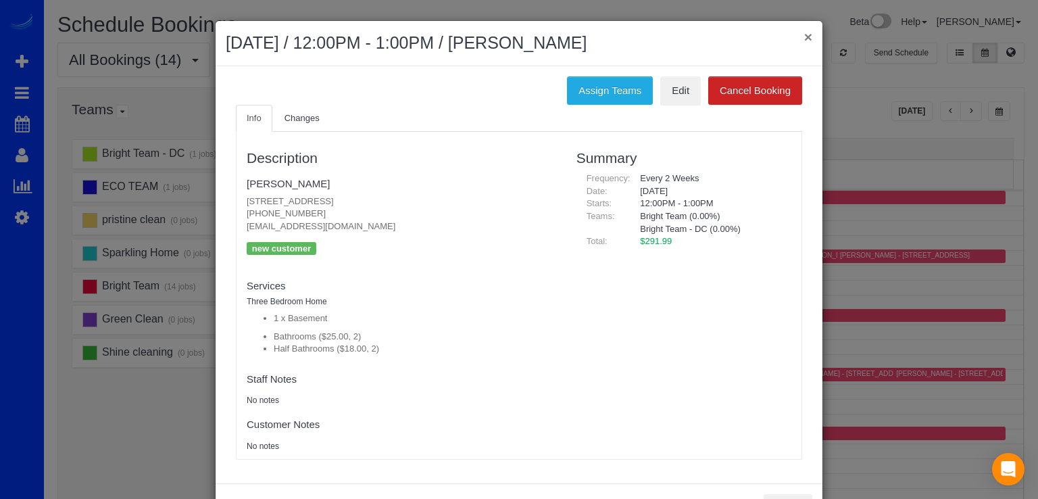
click at [805, 32] on button "×" at bounding box center [808, 37] width 8 height 14
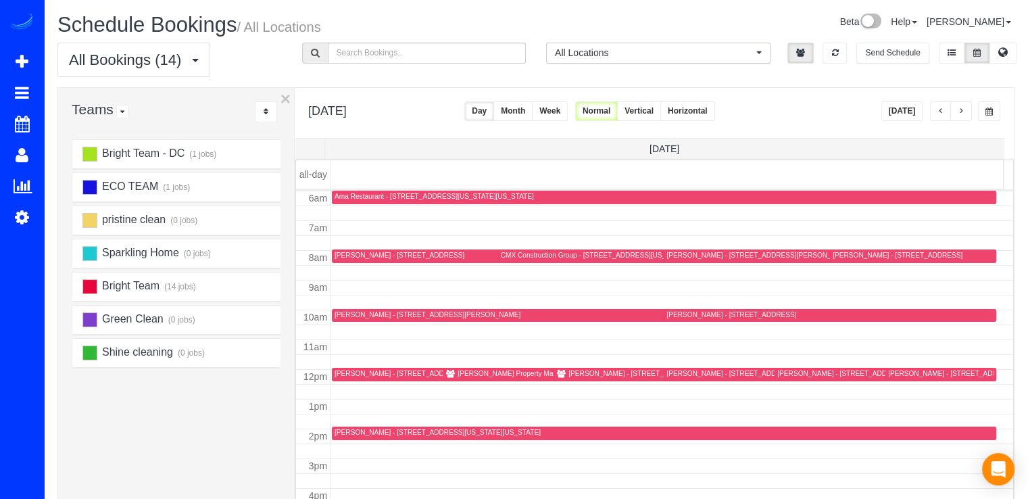
click at [586, 376] on div "Sabine Campbell - 3531 Tribeca Trail, Laurel, MD 20724" at bounding box center [633, 373] width 130 height 9
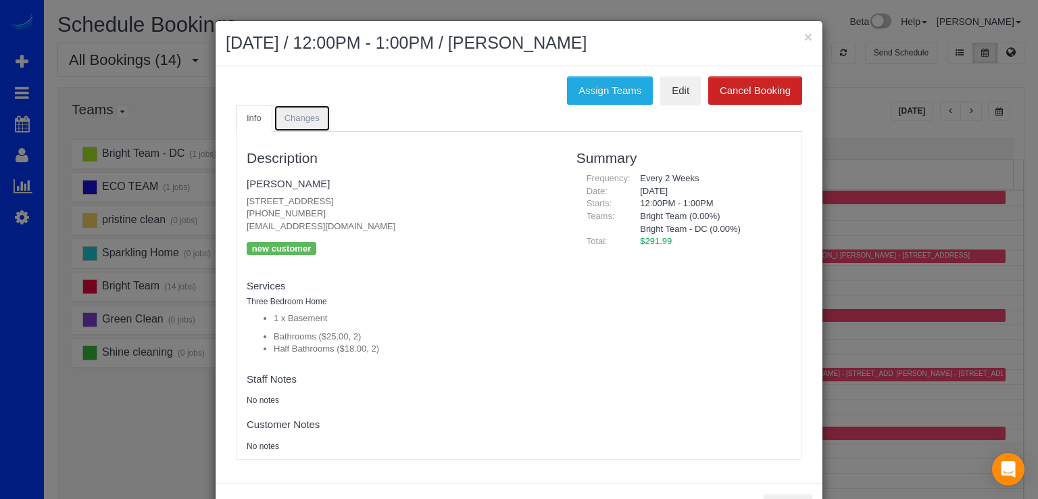
click at [299, 117] on span "Changes" at bounding box center [301, 118] width 35 height 10
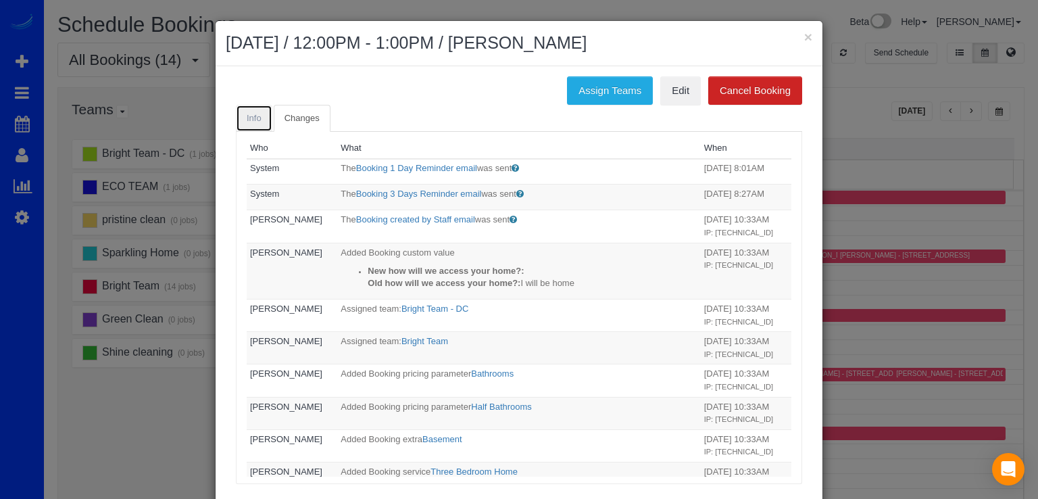
click at [257, 125] on link "Info" at bounding box center [254, 119] width 36 height 28
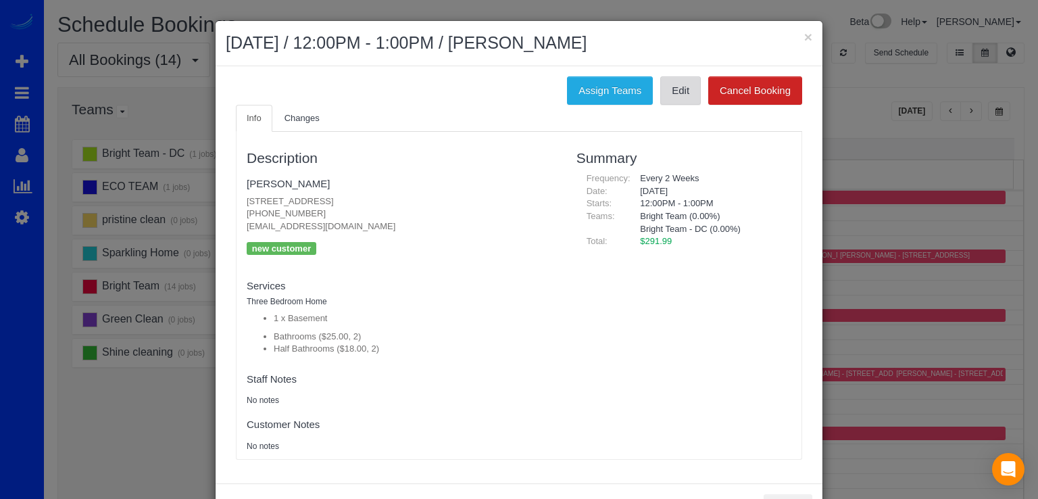
click at [676, 95] on link "Edit" at bounding box center [680, 90] width 41 height 28
click at [811, 29] on div "× September 13, 2025 / 12:00PM - 1:00PM / Sabine Campbell" at bounding box center [519, 43] width 607 height 45
click at [811, 47] on div "× September 13, 2025 / 12:00PM - 1:00PM / Sabine Campbell" at bounding box center [519, 43] width 607 height 45
click at [805, 35] on button "×" at bounding box center [808, 37] width 8 height 14
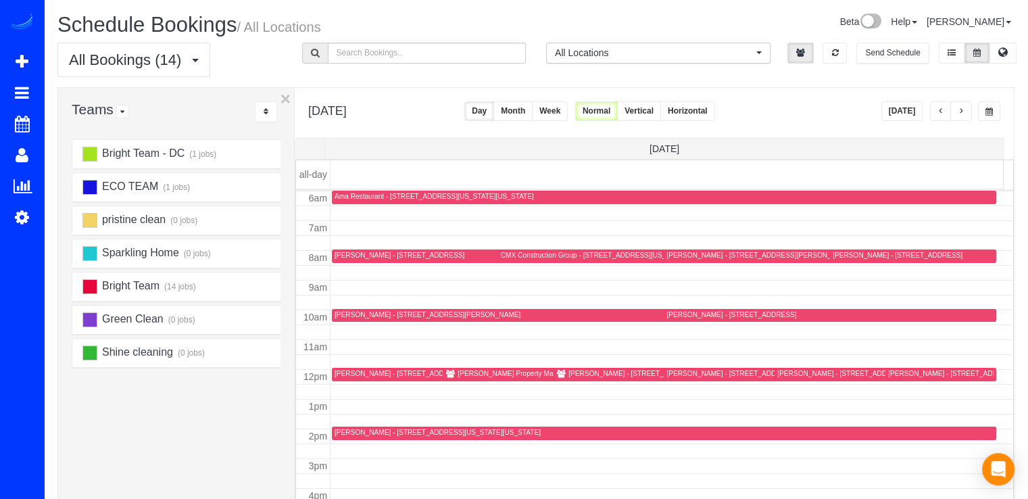
click at [918, 368] on div at bounding box center [940, 375] width 111 height 14
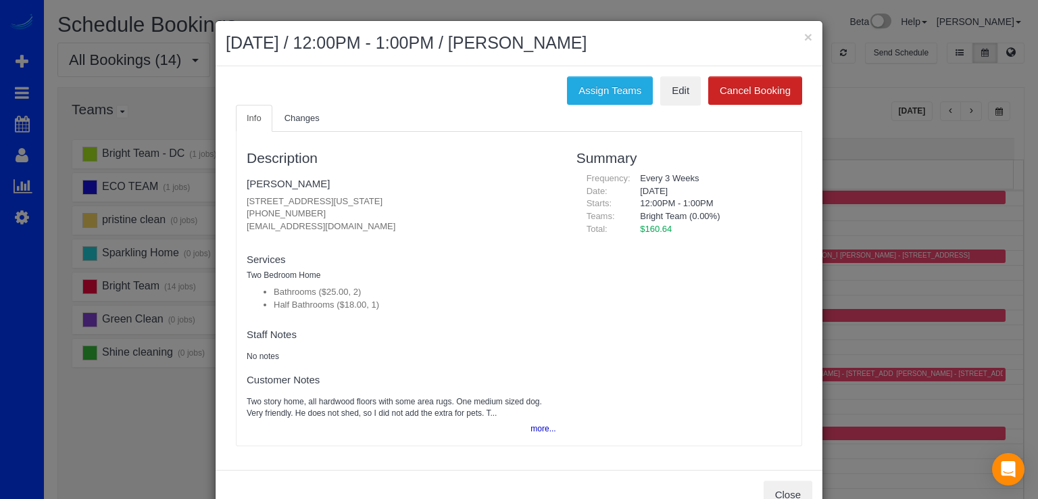
click at [795, 33] on h2 "September 13, 2025 / 12:00PM - 1:00PM / Webster Brehm" at bounding box center [519, 43] width 587 height 24
click at [804, 33] on button "×" at bounding box center [808, 37] width 8 height 14
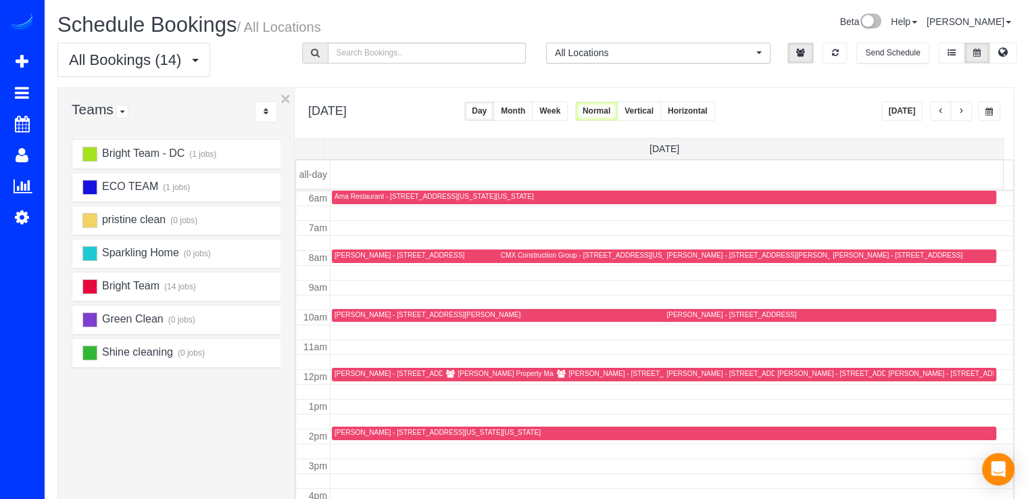
click at [797, 371] on div "Sarah Jackson - 806 Maryland Avenue Northeast, Unit 22, Washington, DC 20002" at bounding box center [880, 373] width 206 height 9
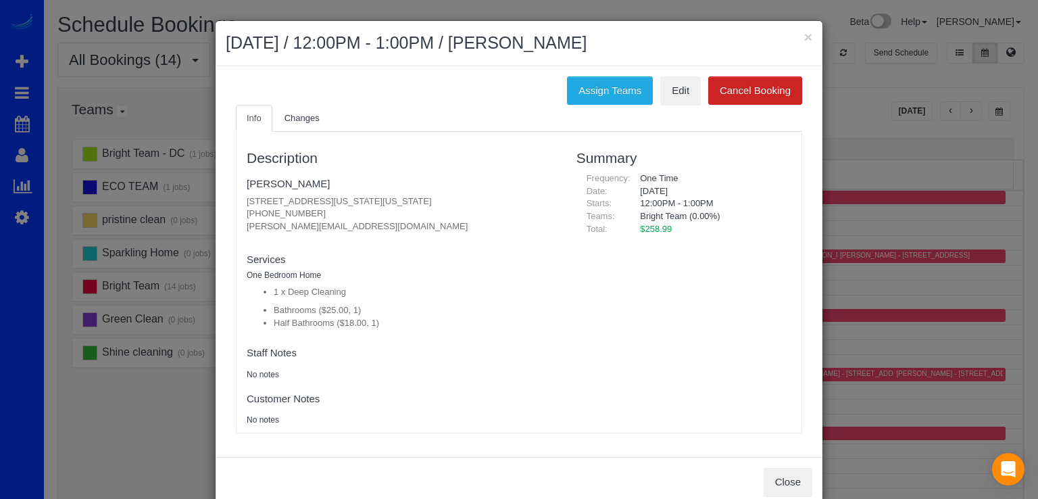
click at [795, 30] on div "× September 13, 2025 / 12:00PM - 1:00PM / Sarah Jackson" at bounding box center [519, 43] width 607 height 45
click at [804, 36] on button "×" at bounding box center [808, 37] width 8 height 14
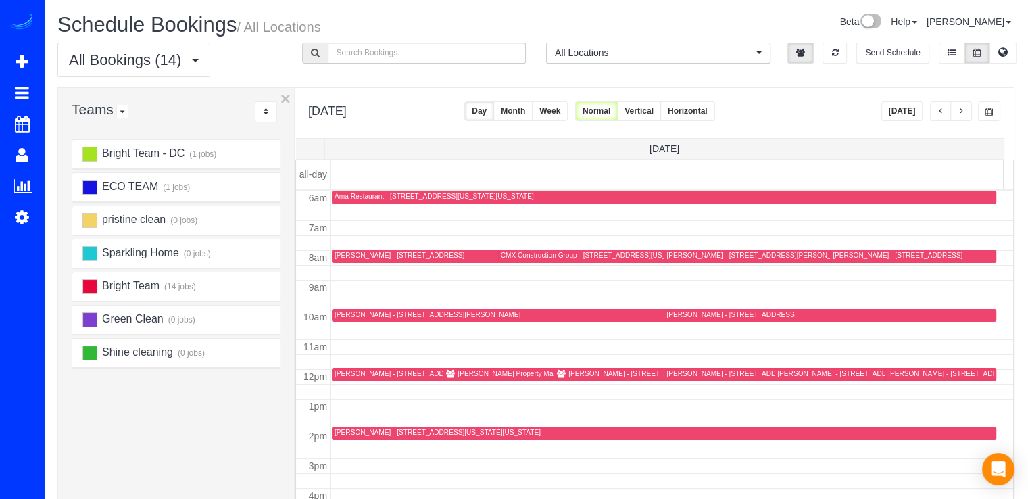
click at [678, 376] on div "Sara Kern - 1818 Kalorama Rd Nw, Apt 8, Washington, DC 20009" at bounding box center [750, 373] width 168 height 9
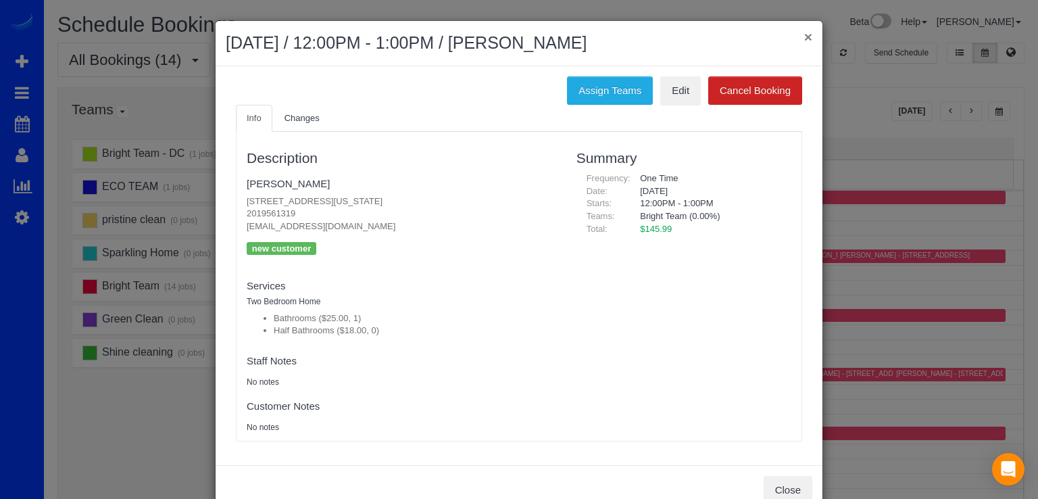
click at [804, 34] on button "×" at bounding box center [808, 37] width 8 height 14
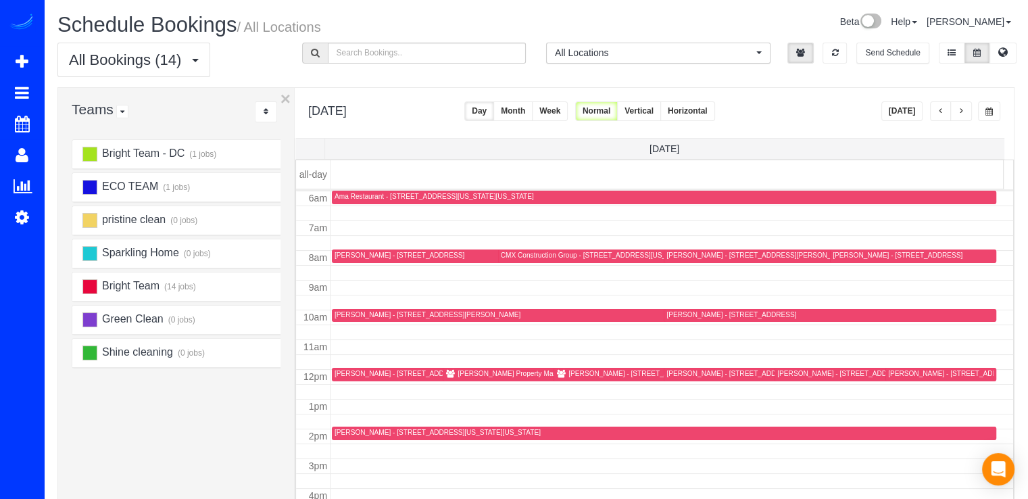
click at [589, 376] on div "Sabine Campbell - 3531 Tribeca Trail, Laurel, MD 20724" at bounding box center [633, 373] width 130 height 9
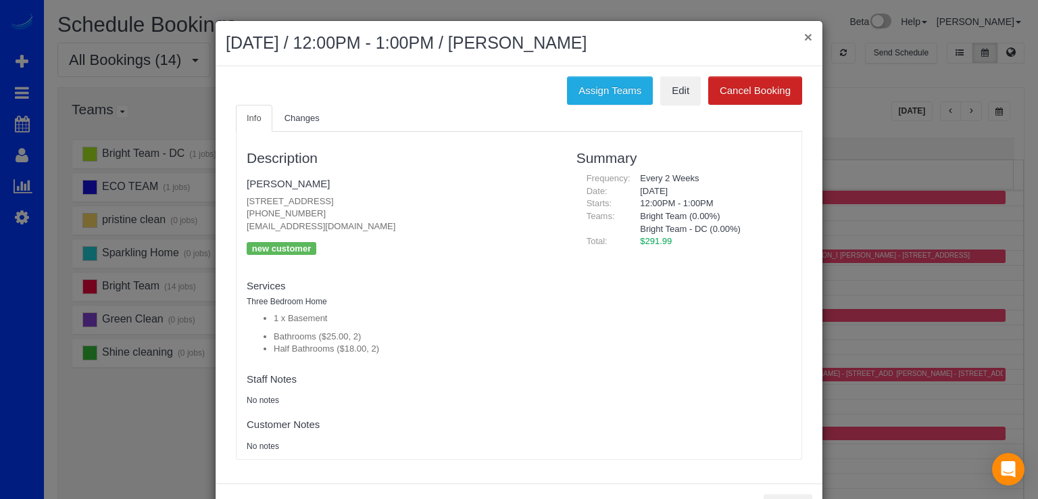
click at [804, 34] on button "×" at bounding box center [808, 37] width 8 height 14
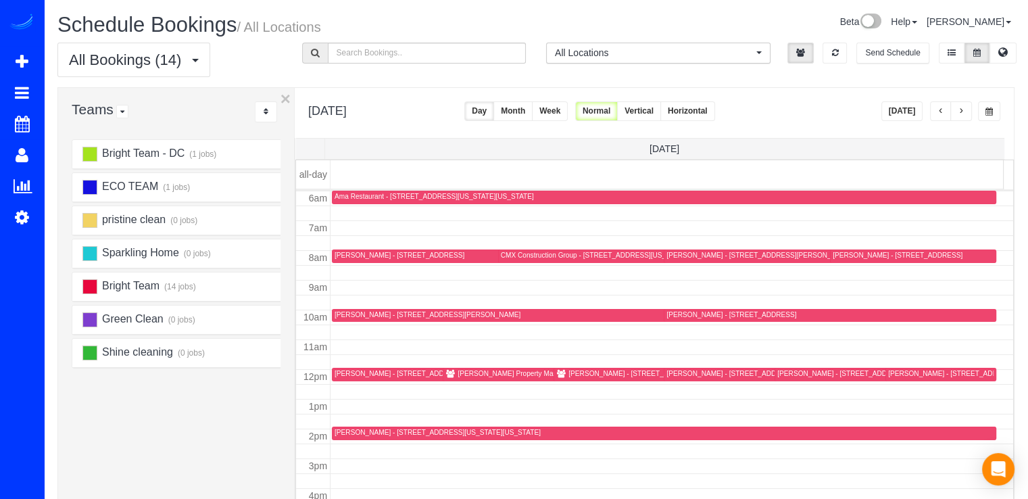
click at [504, 373] on div "Richey Property Management - 4812 30th Street South, #C2, Arlington, VA 22206" at bounding box center [556, 373] width 199 height 9
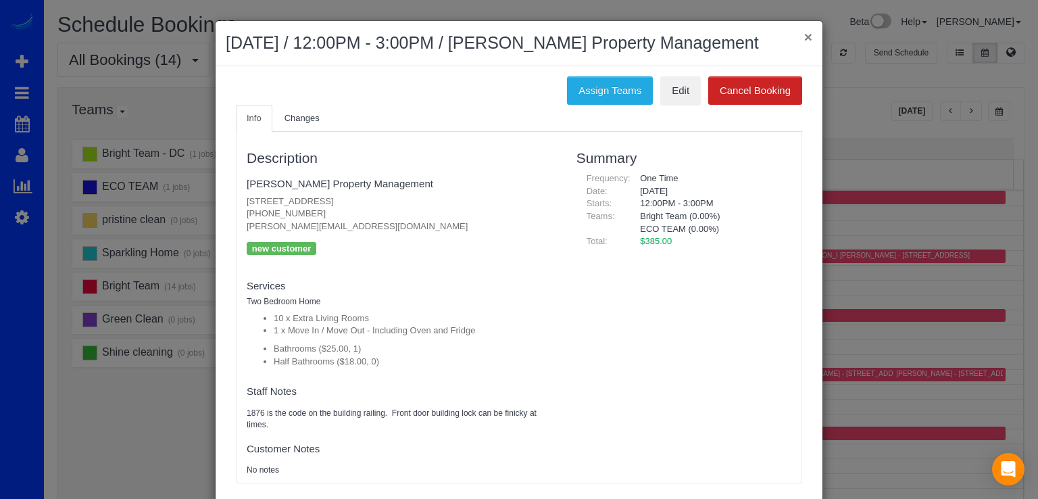
click at [805, 39] on button "×" at bounding box center [808, 37] width 8 height 14
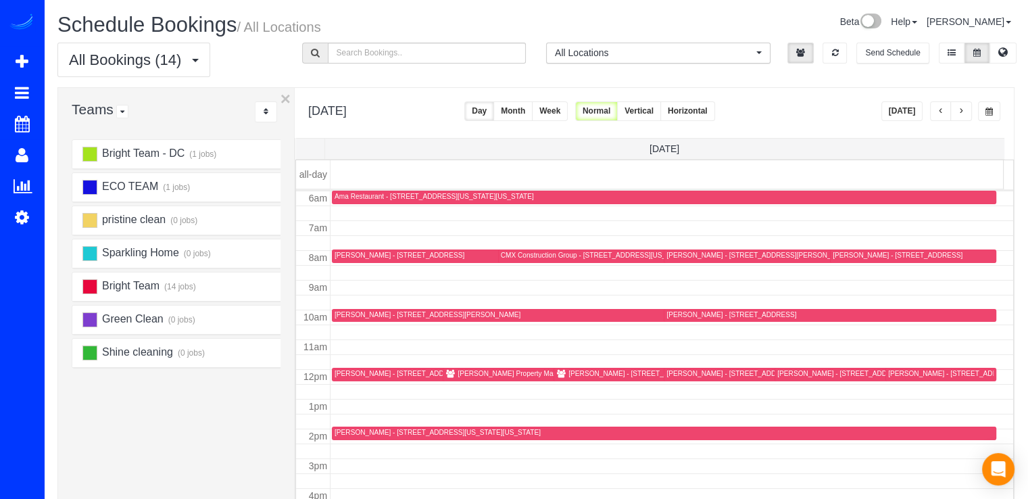
click at [351, 374] on div "Jess Feinberg - 1350 Main Dr Nw, Washington, DC 20012" at bounding box center [418, 373] width 168 height 9
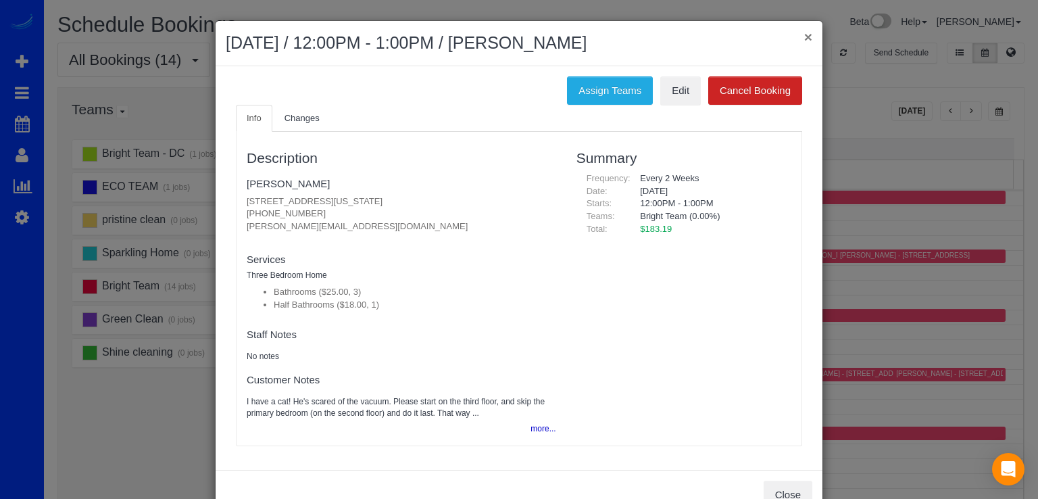
click at [807, 39] on button "×" at bounding box center [808, 37] width 8 height 14
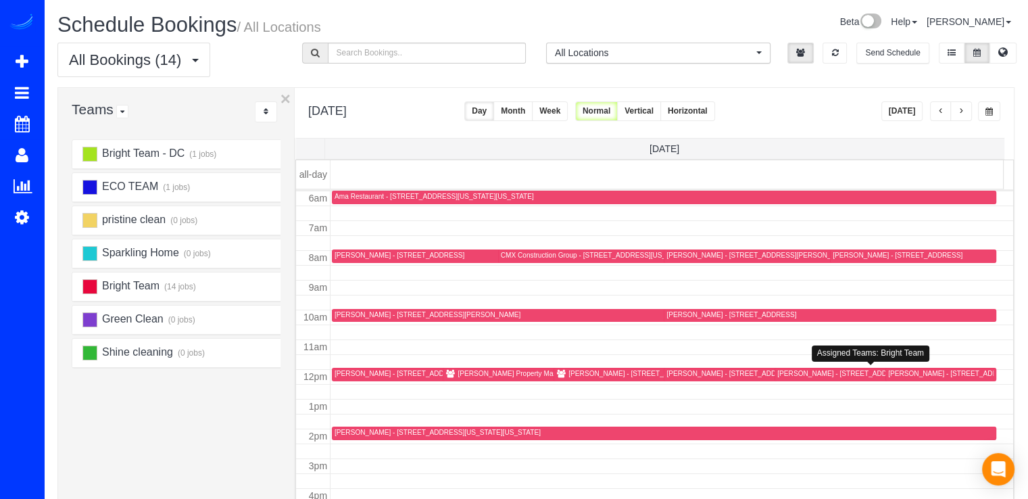
click at [787, 371] on div "Sarah Jackson - 806 Maryland Avenue Northeast, Unit 22, Washington, DC 20002" at bounding box center [880, 373] width 206 height 9
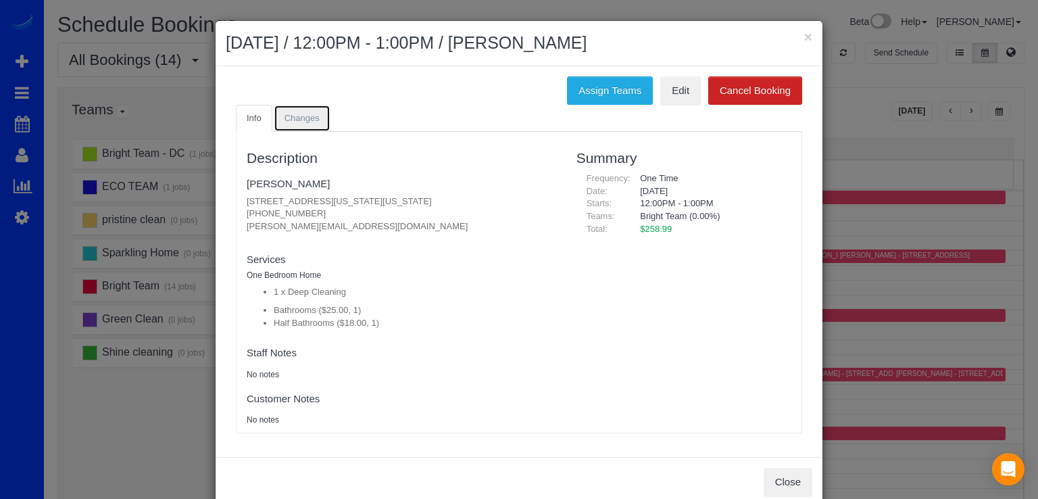
click at [279, 124] on link "Changes" at bounding box center [302, 119] width 57 height 28
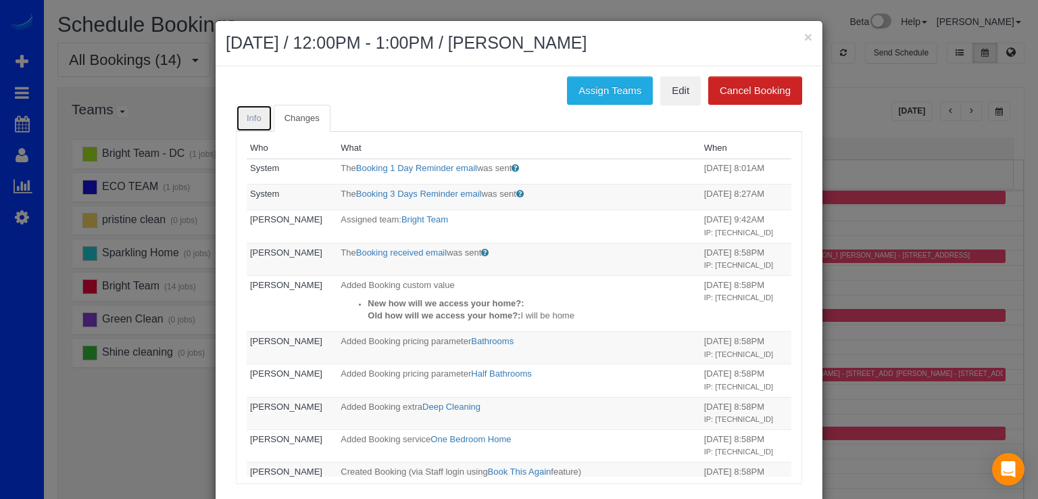
click at [256, 107] on link "Info" at bounding box center [254, 119] width 36 height 28
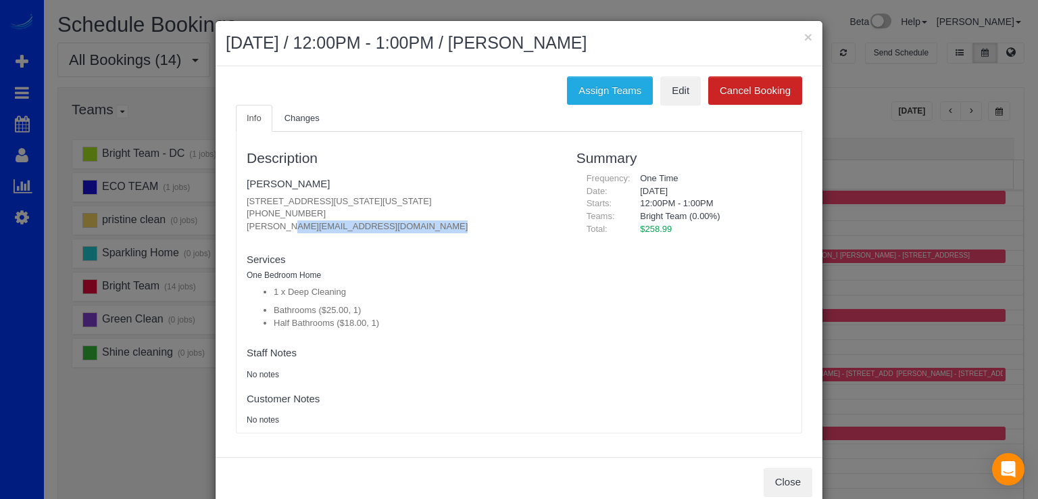
drag, startPoint x: 238, startPoint y: 233, endPoint x: 236, endPoint y: 224, distance: 9.0
click at [236, 224] on div "Description Sarah Jackson 806 Maryland Avenue Northeast, Unit 22, Washington, D…" at bounding box center [401, 282] width 330 height 287
copy fieldset "sarah.jackson9@gmail.com new customer"
click at [804, 36] on button "×" at bounding box center [808, 37] width 8 height 14
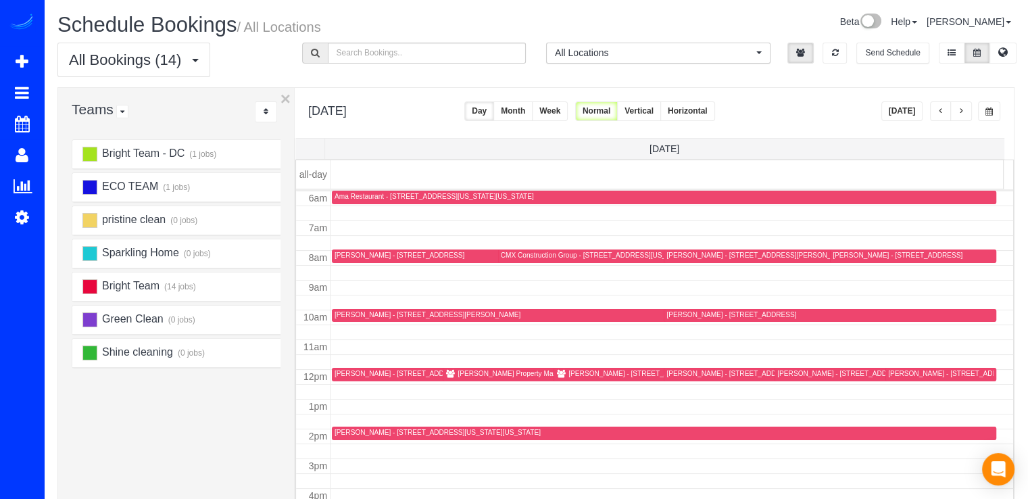
click at [585, 378] on div "Sabine Campbell - 3531 Tribeca Trail, Laurel, MD 20724" at bounding box center [657, 374] width 203 height 10
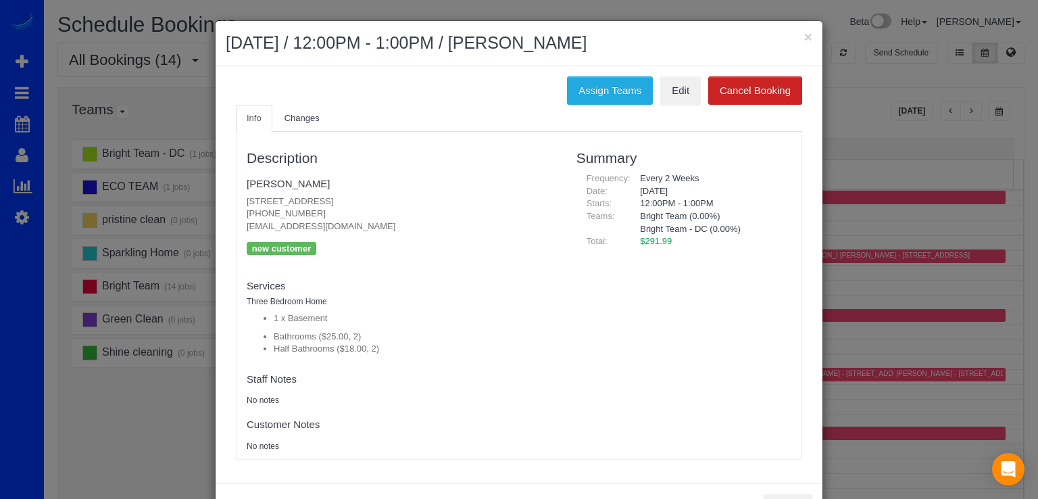
click at [332, 117] on ul "Info Changes" at bounding box center [519, 119] width 566 height 28
click at [308, 113] on span "Changes" at bounding box center [301, 118] width 35 height 10
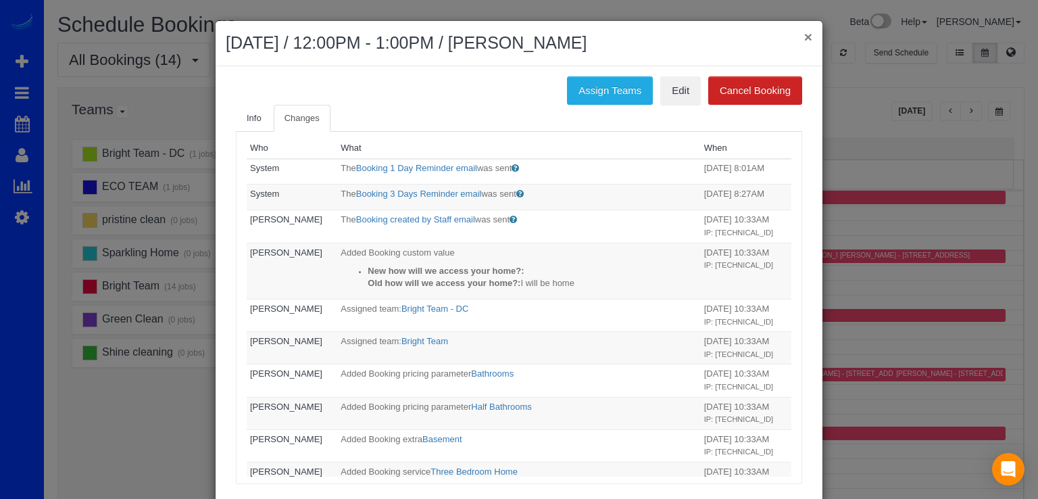
click at [804, 41] on button "×" at bounding box center [808, 37] width 8 height 14
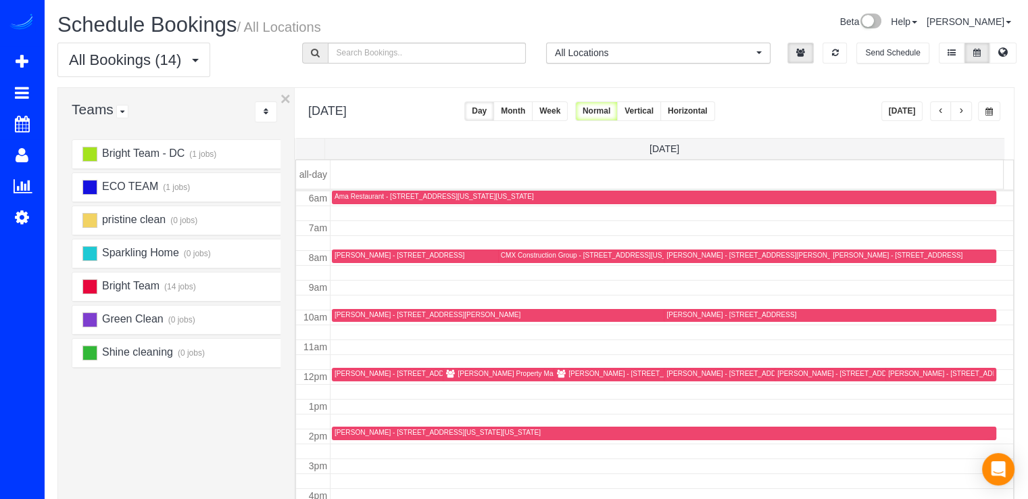
click at [895, 379] on div at bounding box center [940, 375] width 111 height 14
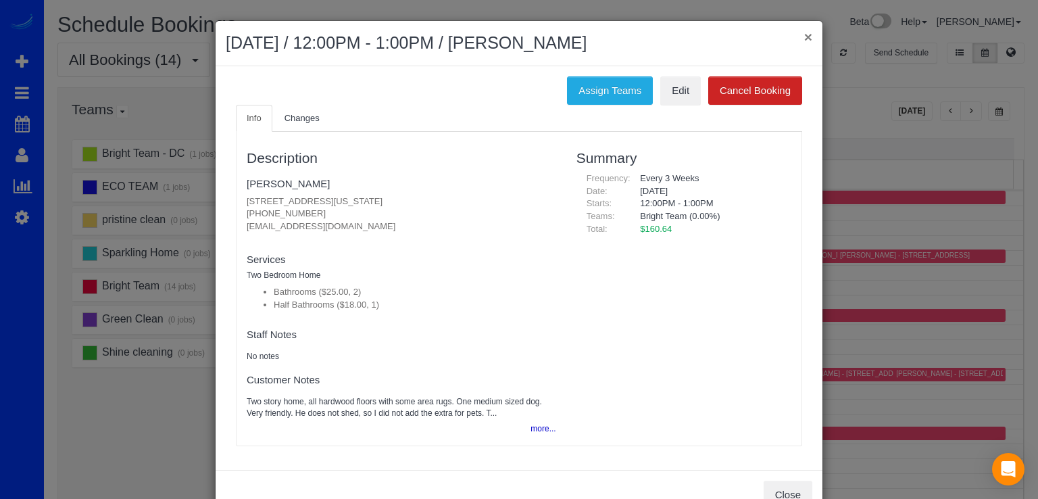
click at [804, 38] on button "×" at bounding box center [808, 37] width 8 height 14
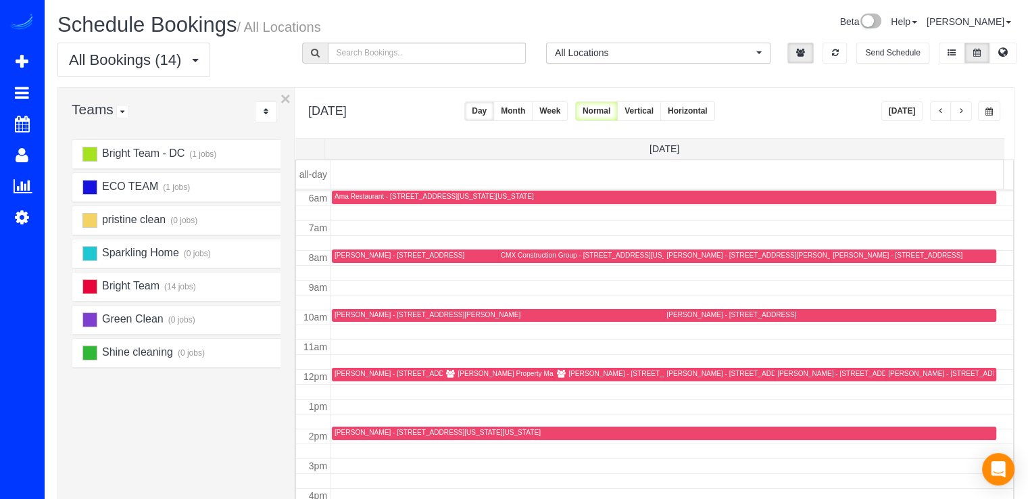
click at [340, 368] on div at bounding box center [436, 375] width 208 height 14
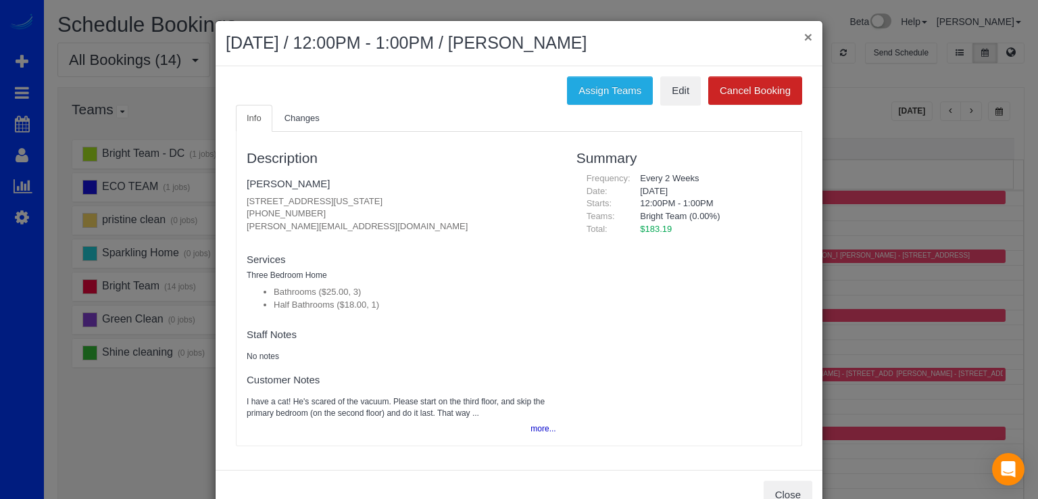
click at [804, 41] on button "×" at bounding box center [808, 37] width 8 height 14
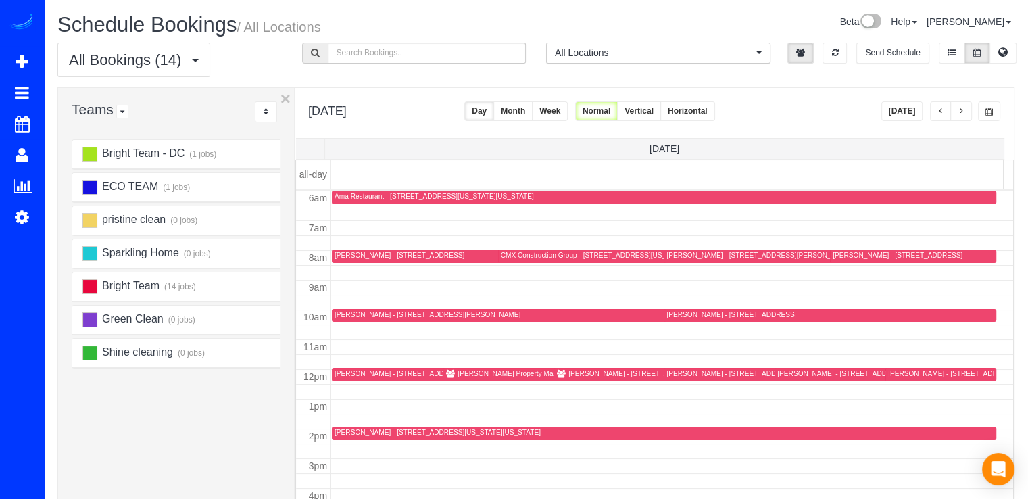
click at [359, 371] on div "Jess Feinberg - 1350 Main Dr Nw, Washington, DC 20012" at bounding box center [418, 373] width 168 height 9
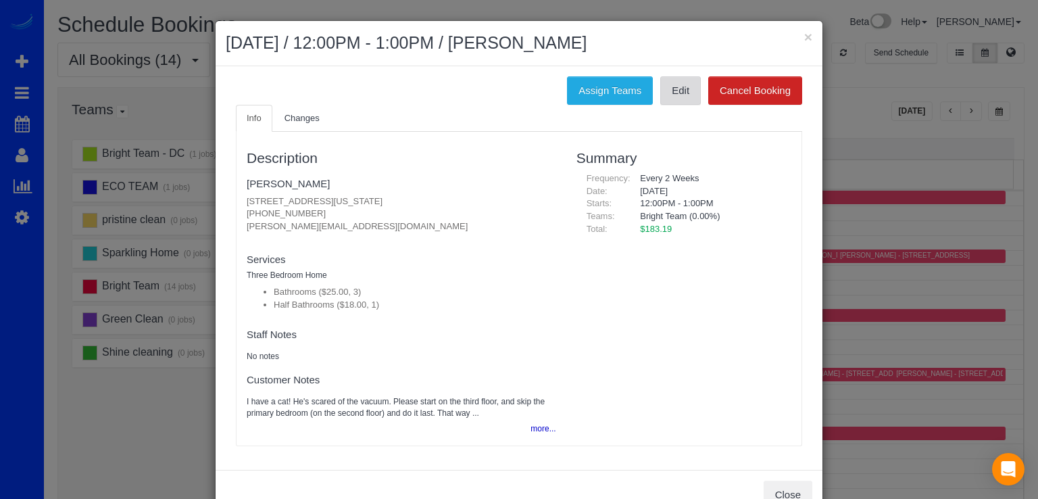
click at [674, 93] on link "Edit" at bounding box center [680, 90] width 41 height 28
click at [797, 36] on h2 "September 13, 2025 / 12:00PM - 1:00PM / Jess Feinberg" at bounding box center [519, 43] width 587 height 24
click at [816, 33] on div "× September 13, 2025 / 12:00PM - 1:00PM / Jess Feinberg" at bounding box center [519, 43] width 607 height 45
click at [807, 37] on div "× September 13, 2025 / 12:00PM - 1:00PM / Jess Feinberg" at bounding box center [519, 43] width 607 height 45
click at [804, 38] on button "×" at bounding box center [808, 37] width 8 height 14
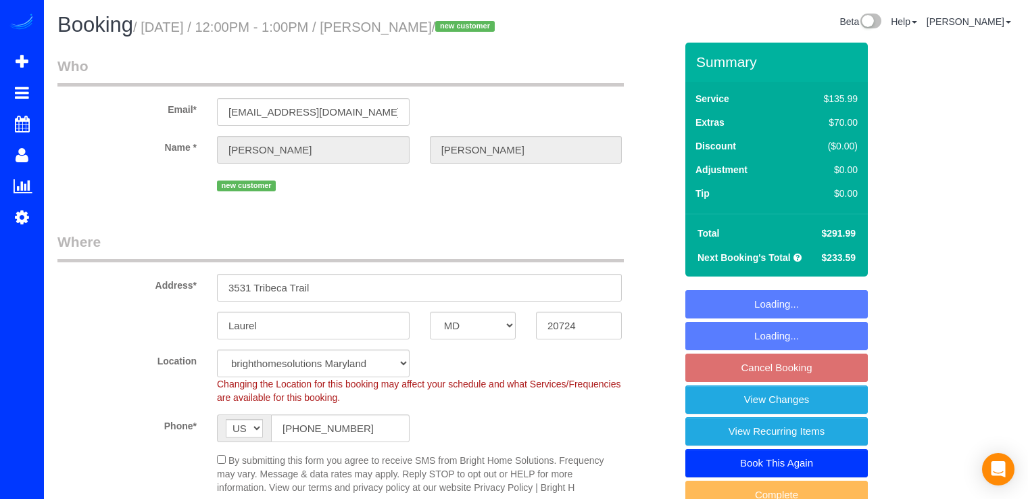
select select "MD"
select select "2"
select select "spot23"
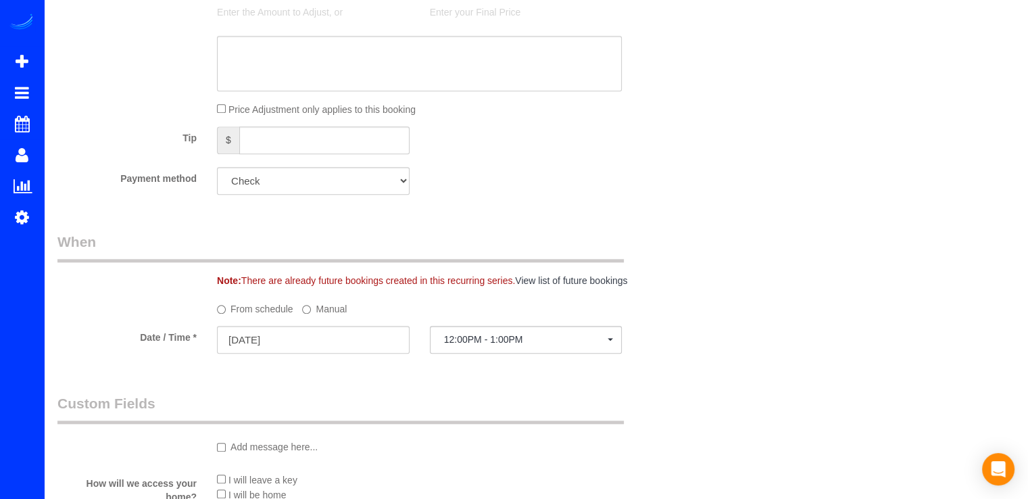
scroll to position [1194, 0]
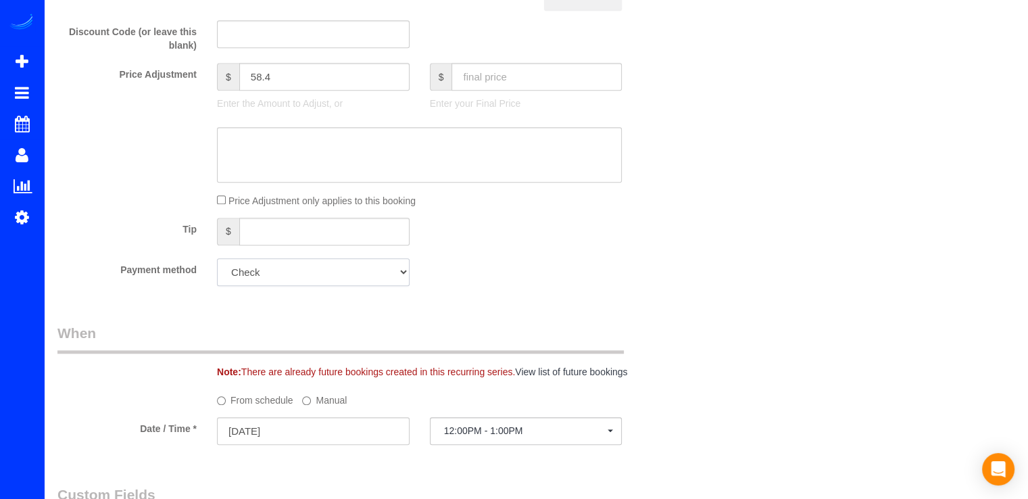
click at [333, 286] on select "Add Credit Card Cash Check Paypal" at bounding box center [313, 272] width 193 height 28
drag, startPoint x: 488, startPoint y: 296, endPoint x: 466, endPoint y: 295, distance: 22.3
click at [488, 286] on div "Payment method Add Credit Card Cash Check Paypal" at bounding box center [366, 272] width 638 height 28
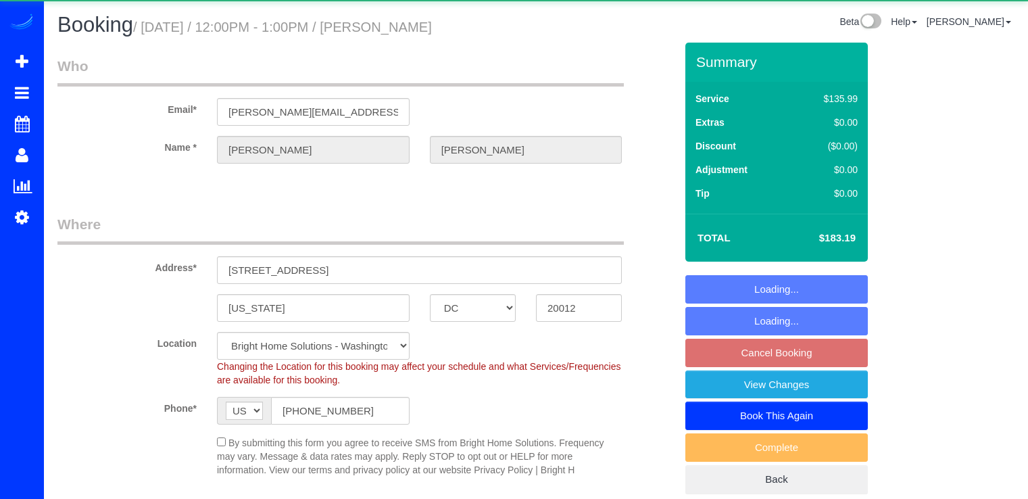
select select "DC"
select select "3"
select select "1"
select select "spot3"
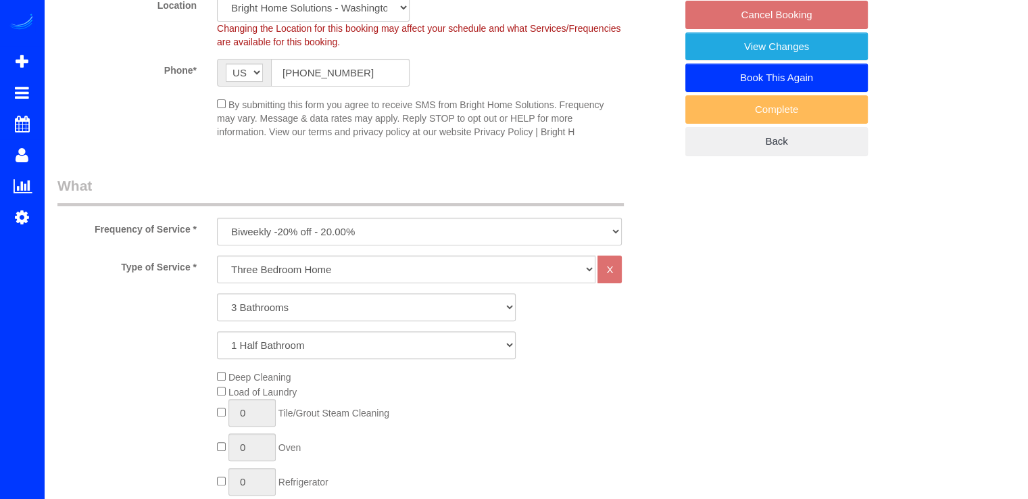
select select "spot19"
select select "object:781"
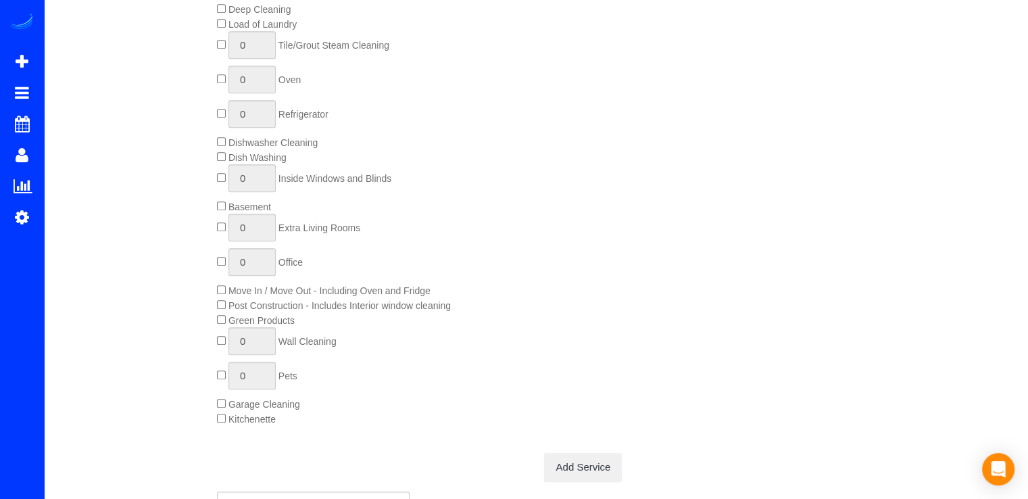
select select "3"
select select "1"
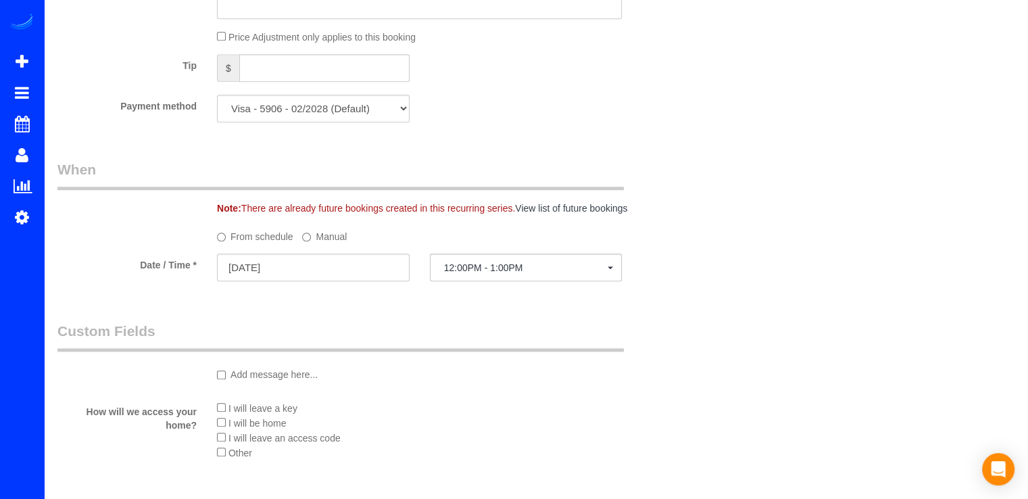
scroll to position [1419, 0]
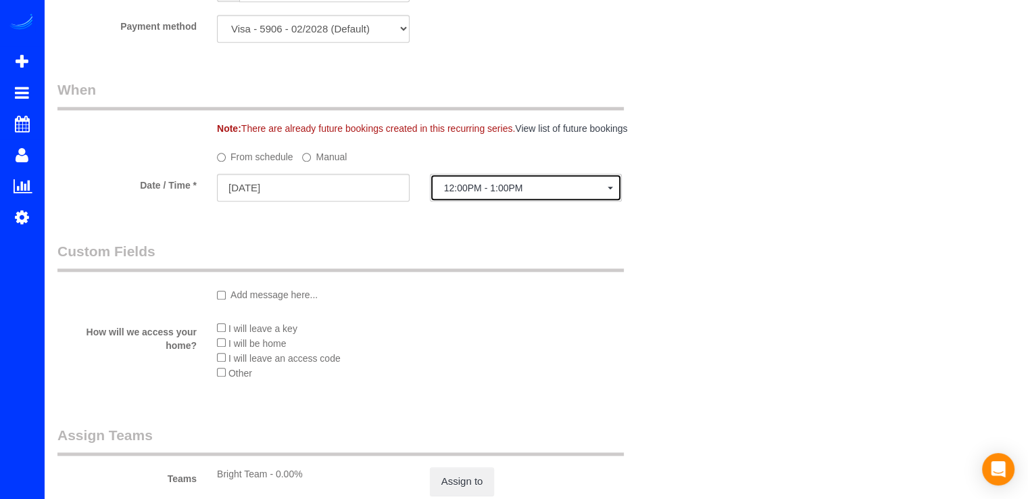
click at [438, 197] on button "12:00PM - 1:00PM" at bounding box center [526, 188] width 193 height 28
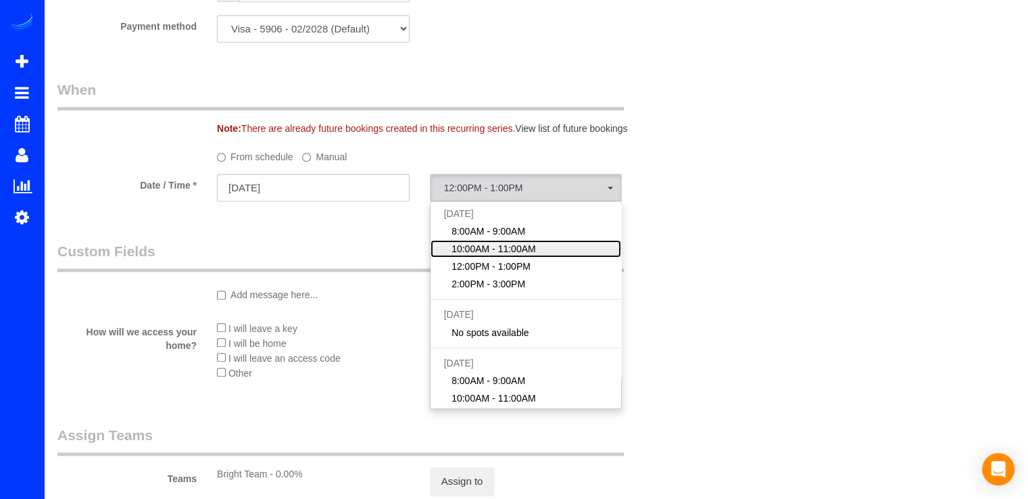
click at [478, 247] on span "10:00AM - 11:00AM" at bounding box center [493, 249] width 84 height 14
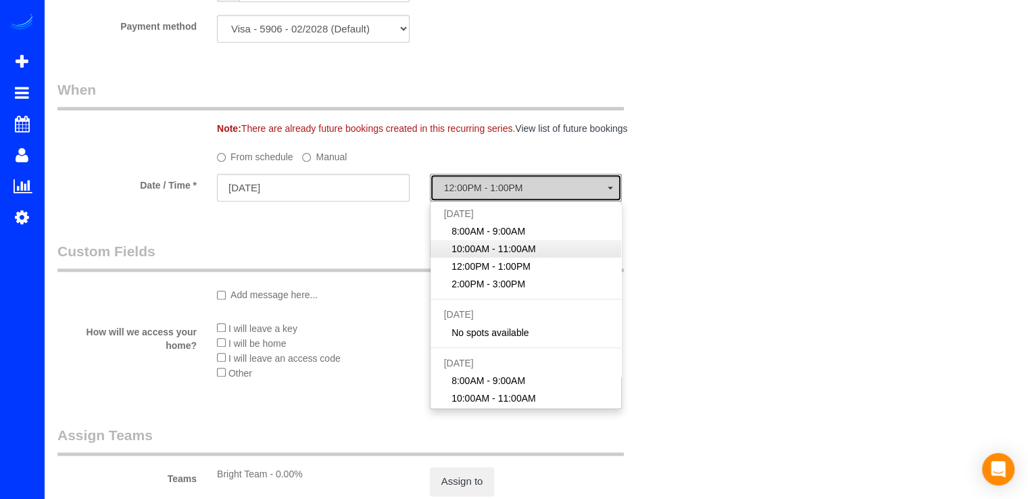
select select "spot18"
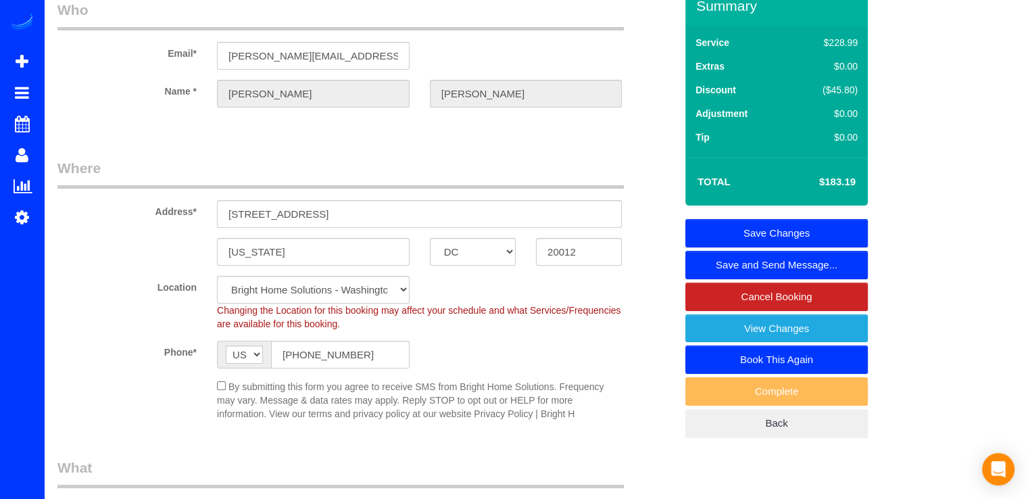
scroll to position [0, 0]
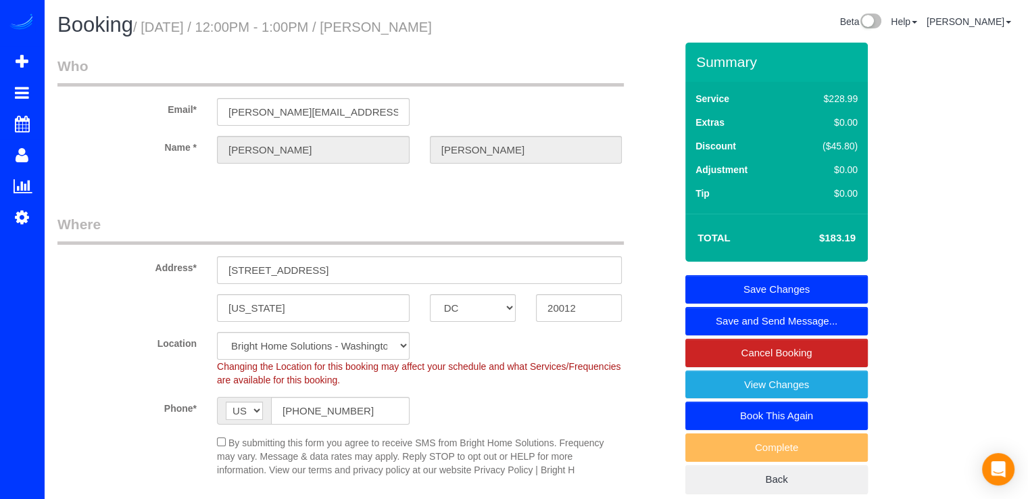
click at [795, 287] on link "Save Changes" at bounding box center [776, 289] width 182 height 28
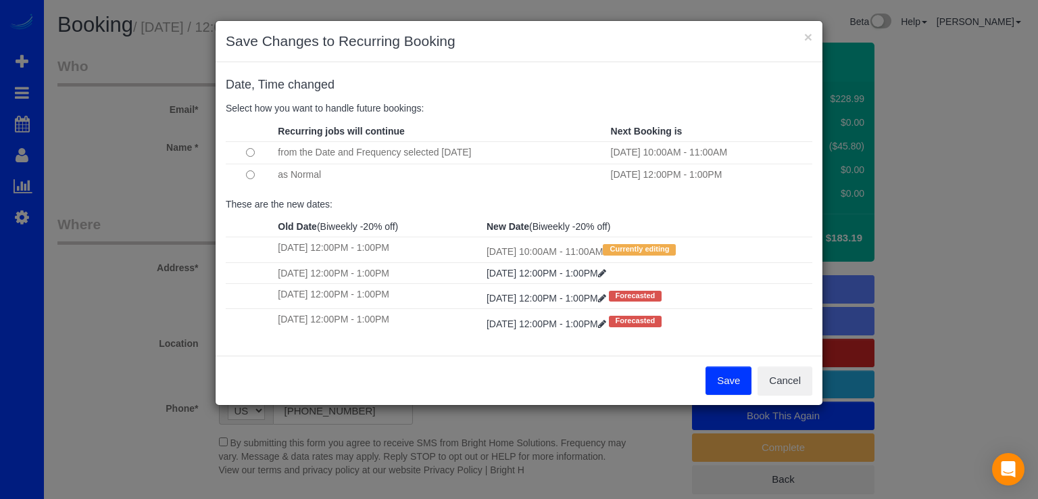
click at [731, 390] on button "Save" at bounding box center [728, 380] width 46 height 28
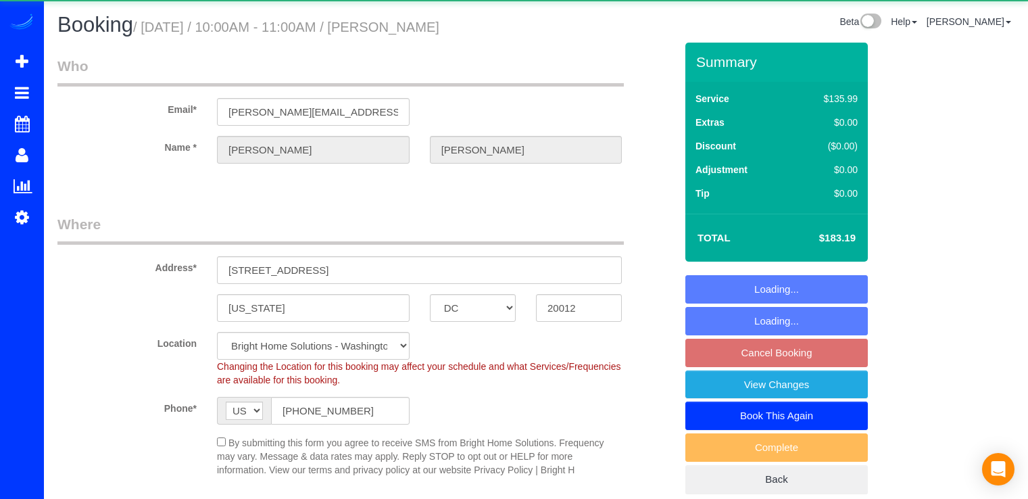
select select "DC"
select select "spot2"
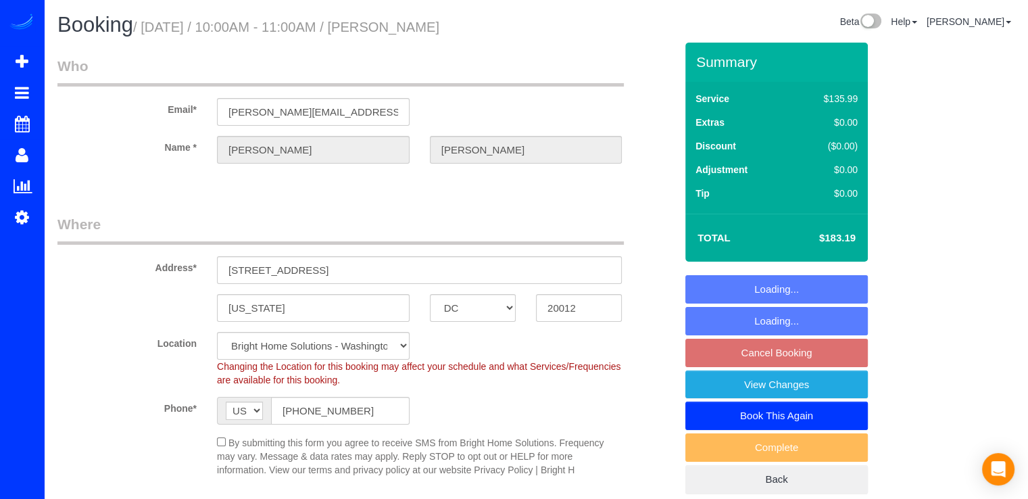
select select "object:778"
select select "spot18"
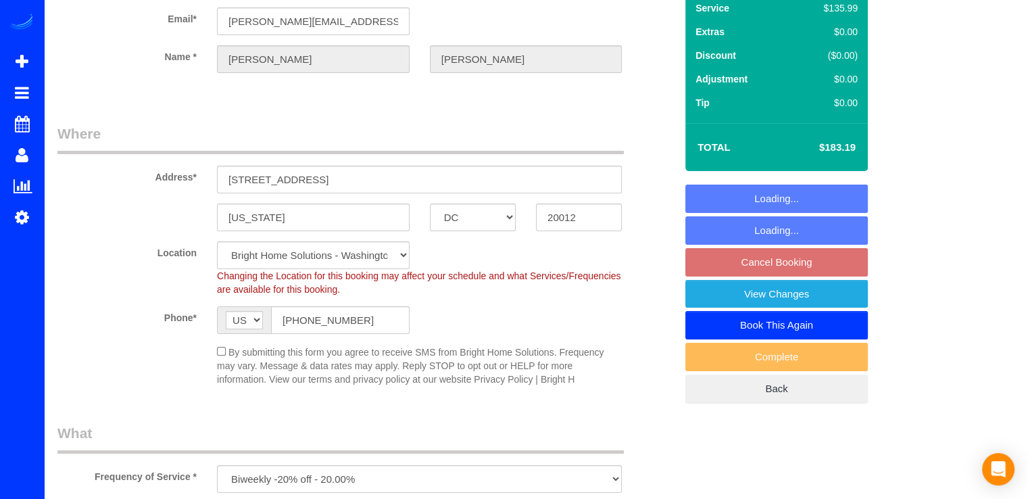
select select "3"
select select "1"
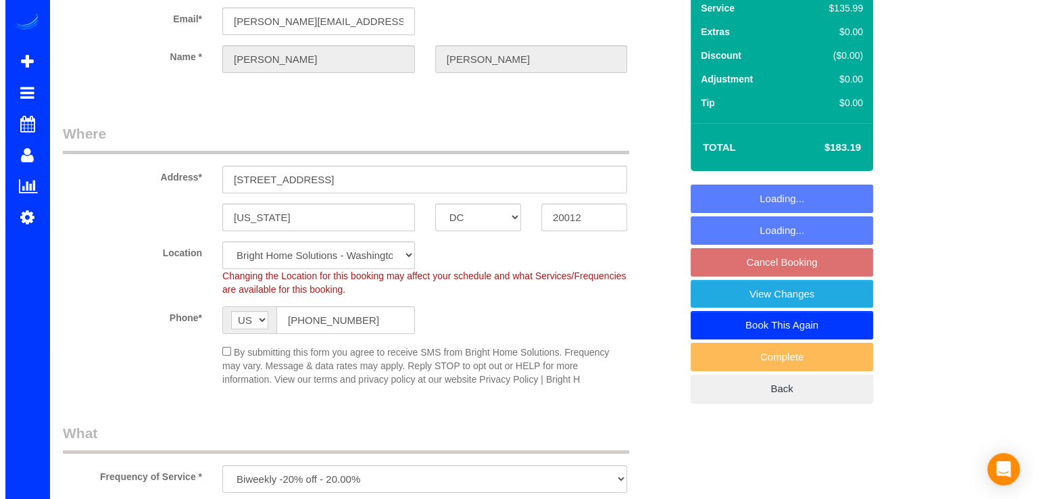
scroll to position [135, 0]
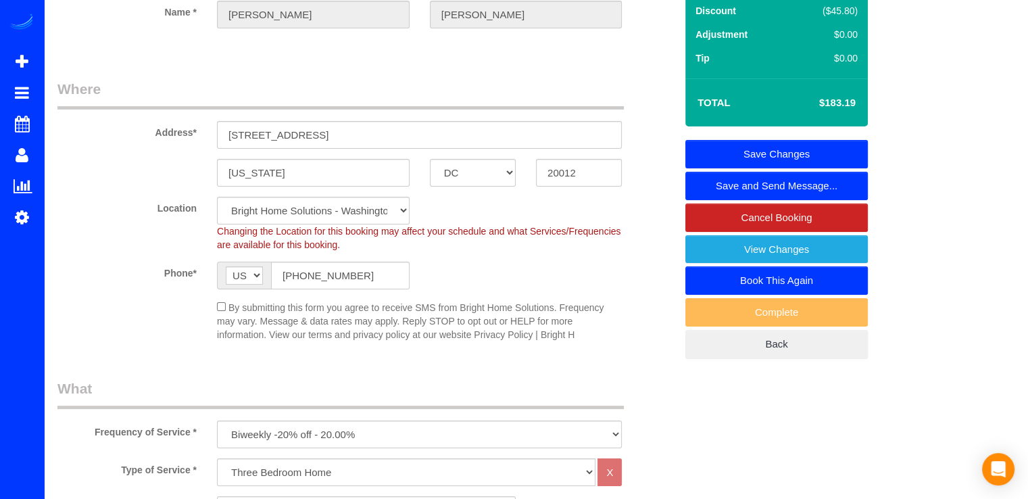
click at [795, 178] on link "Save and Send Message..." at bounding box center [776, 186] width 182 height 28
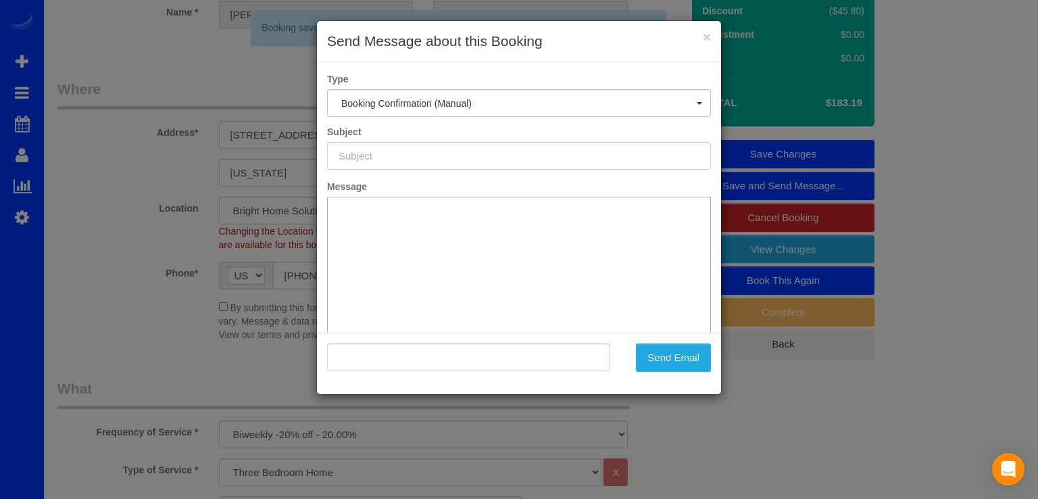
scroll to position [0, 0]
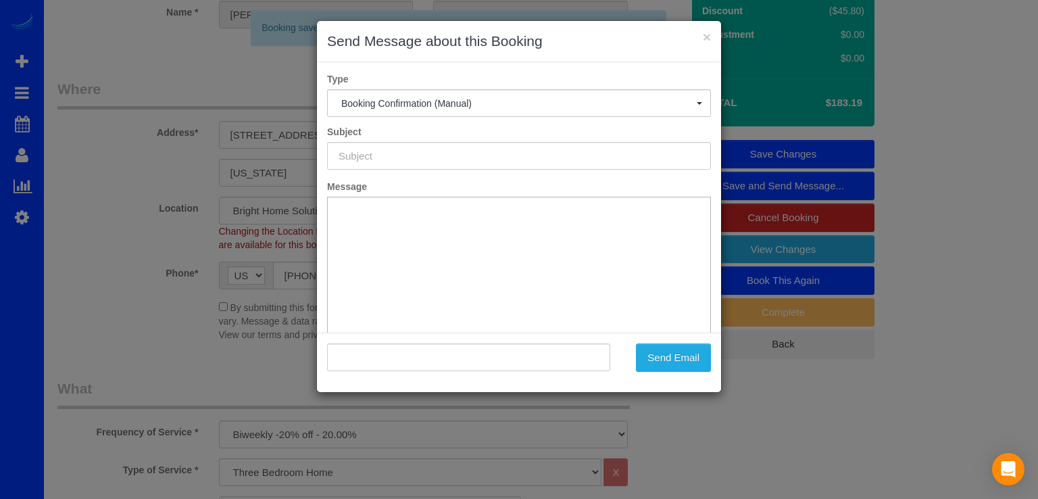
type input "Booking Confirmed!"
type input ""[PERSON_NAME]" <[PERSON_NAME][EMAIL_ADDRESS][DOMAIN_NAME]>"
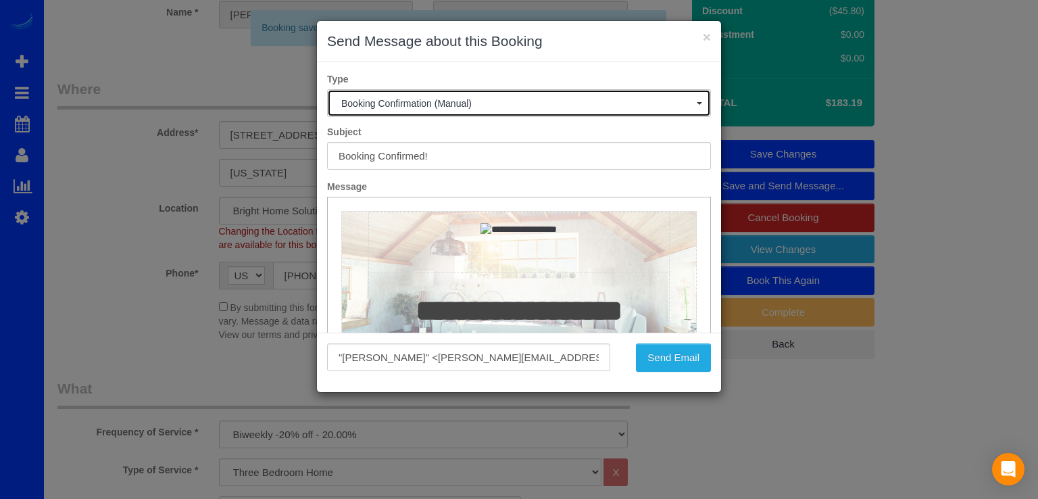
click at [484, 103] on span "Booking Confirmation (Manual)" at bounding box center [518, 103] width 355 height 11
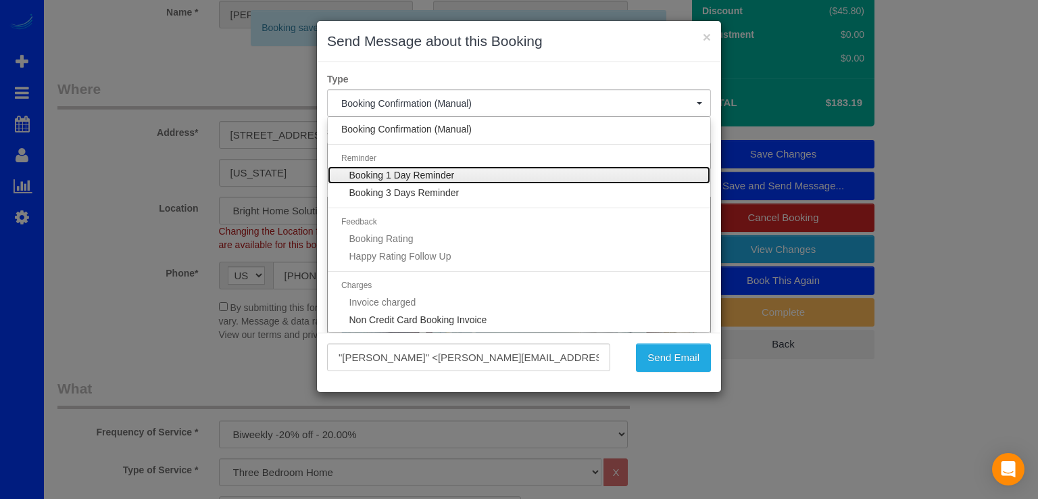
click at [450, 172] on span "Booking 1 Day Reminder" at bounding box center [401, 175] width 105 height 11
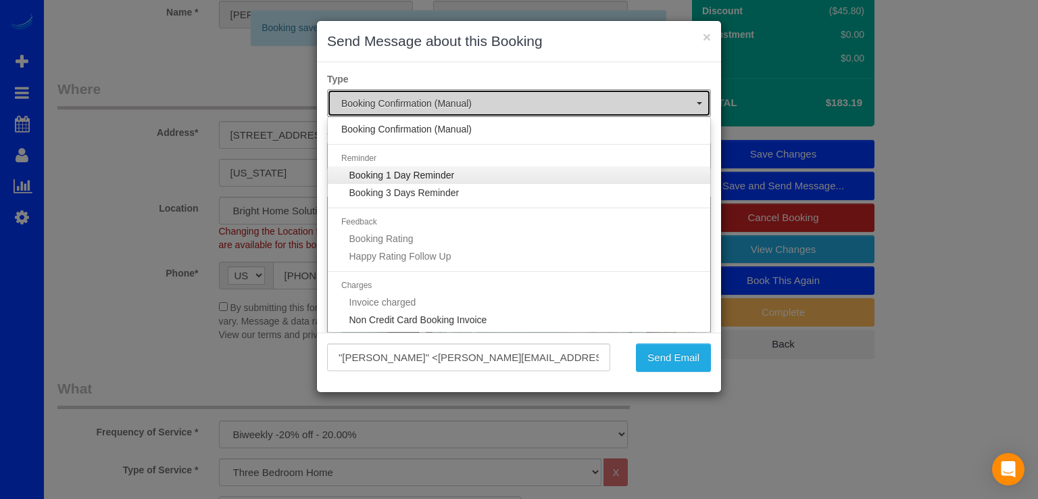
select select "1"
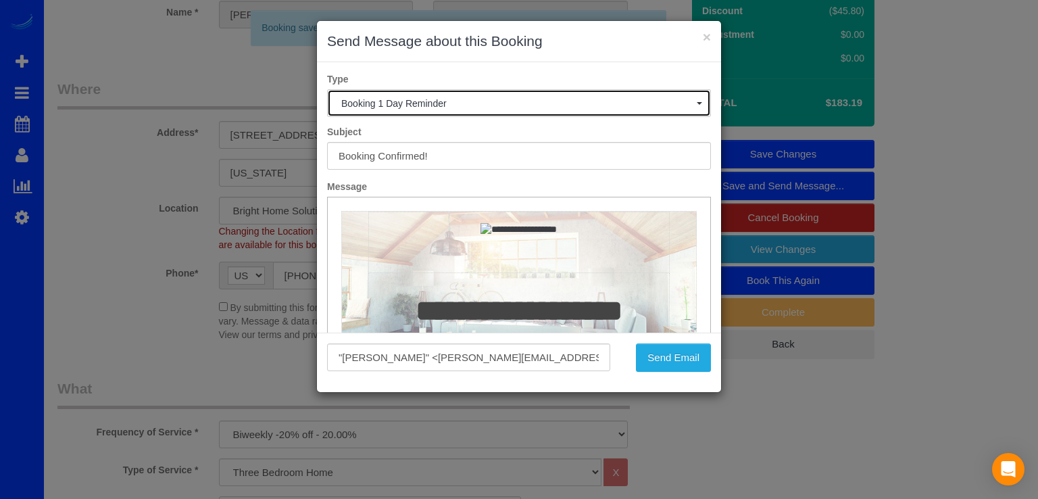
type input "Your Cleaning Service - Last Reminder"
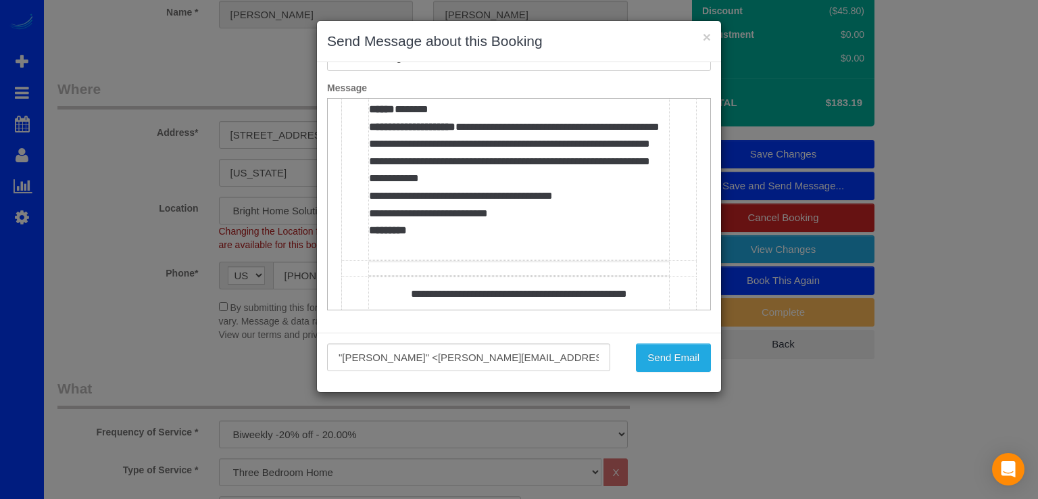
scroll to position [676, 0]
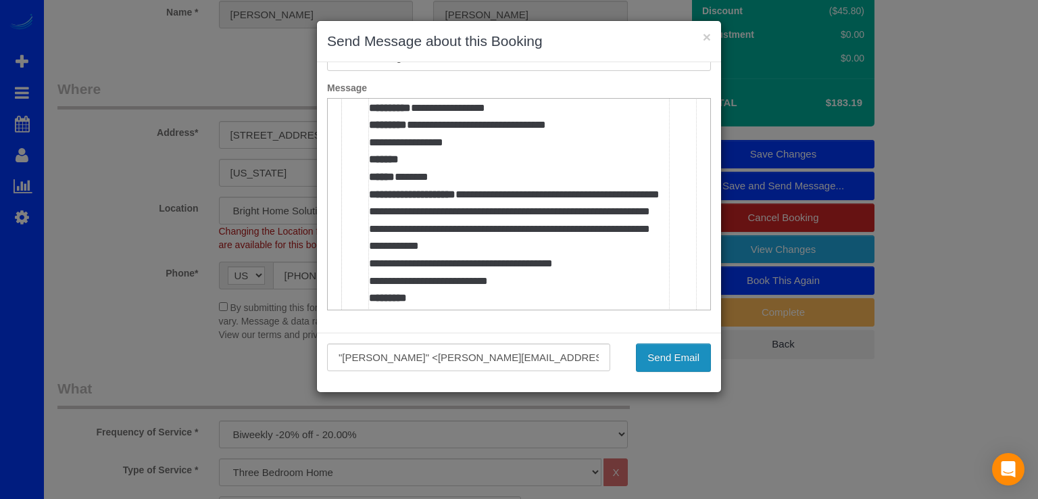
click at [662, 355] on button "Send Email" at bounding box center [673, 357] width 75 height 28
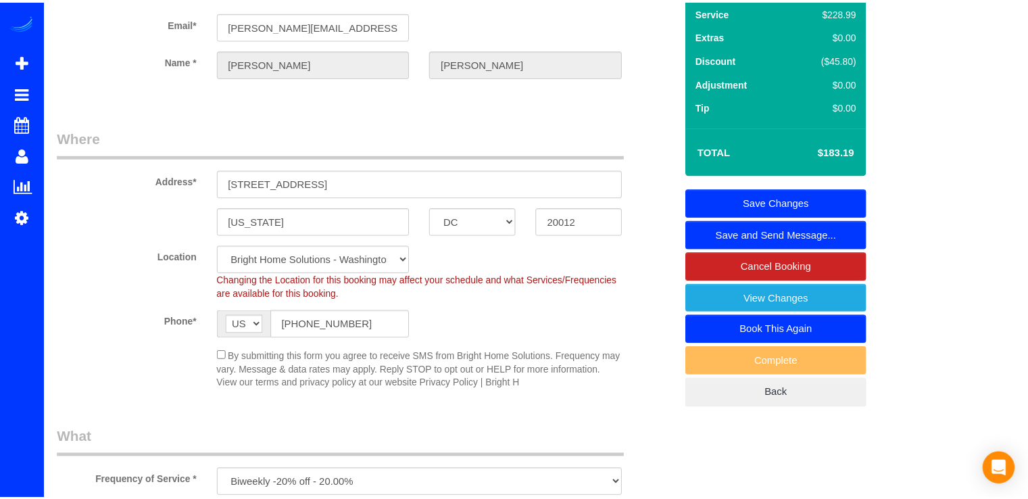
scroll to position [183, 0]
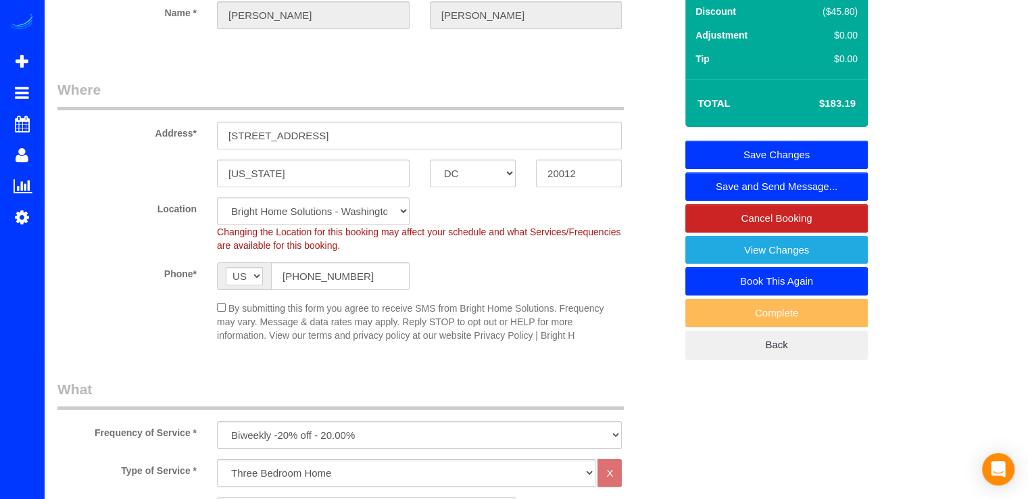
click at [722, 144] on link "Save Changes" at bounding box center [776, 155] width 182 height 28
